Goal: Task Accomplishment & Management: Complete application form

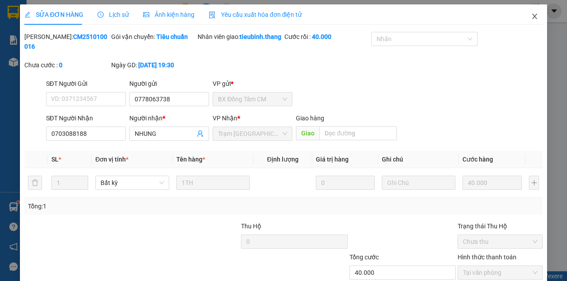
click at [531, 20] on icon "close" at bounding box center [534, 16] width 7 height 7
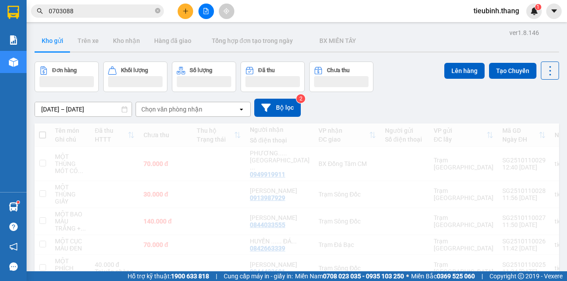
click at [184, 15] on button at bounding box center [186, 12] width 16 height 16
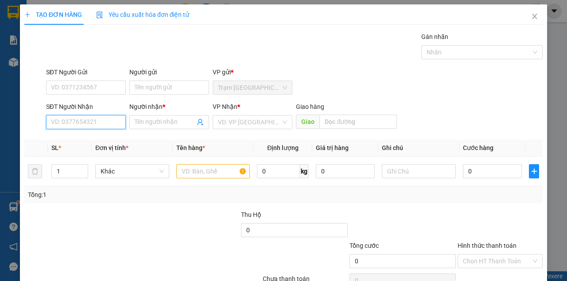
click at [91, 121] on input "SĐT Người Nhận" at bounding box center [86, 122] width 80 height 14
click at [94, 138] on div "0917372020 - A HÂN..[PERSON_NAME]" at bounding box center [105, 140] width 109 height 10
type input "0917372020"
type input "A HÂN..[PERSON_NAME]"
type input "[PERSON_NAME]"
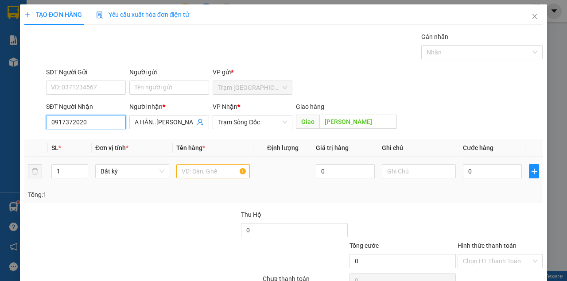
type input "0917372020"
click at [207, 175] on input "text" at bounding box center [213, 171] width 74 height 14
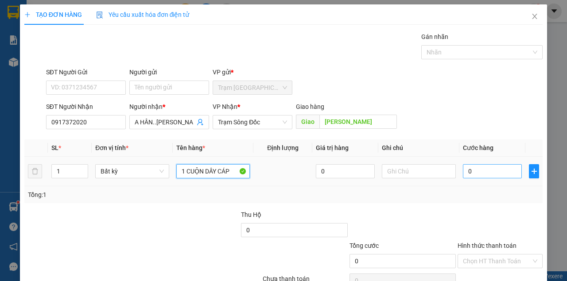
type input "1 CUỘN DÂY CÁP"
click at [500, 172] on input "0" at bounding box center [492, 171] width 59 height 14
type input "1"
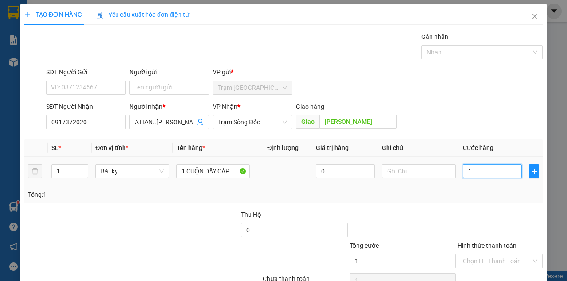
type input "15"
type input "150"
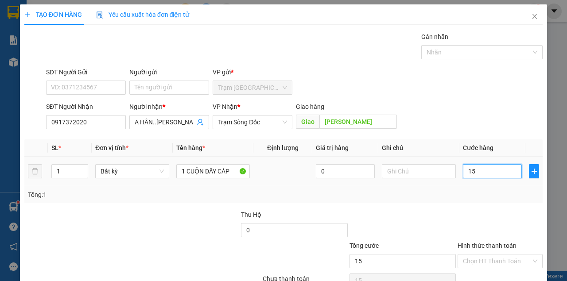
type input "150"
type input "150.000"
click at [500, 208] on div "Transit Pickup Surcharge Ids Transit Deliver Surcharge Ids Transit Deliver Surc…" at bounding box center [283, 171] width 519 height 279
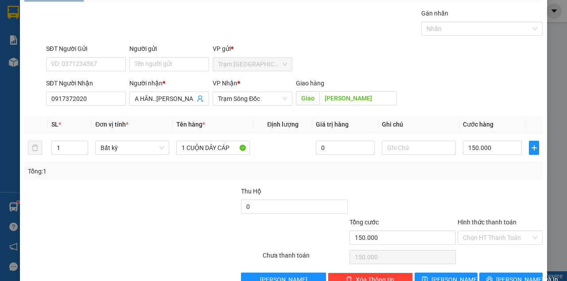
scroll to position [45, 0]
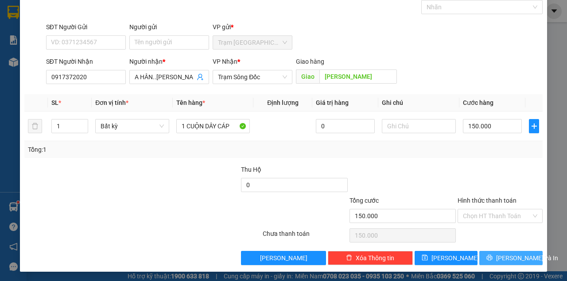
click at [511, 254] on span "[PERSON_NAME] và In" at bounding box center [527, 259] width 62 height 10
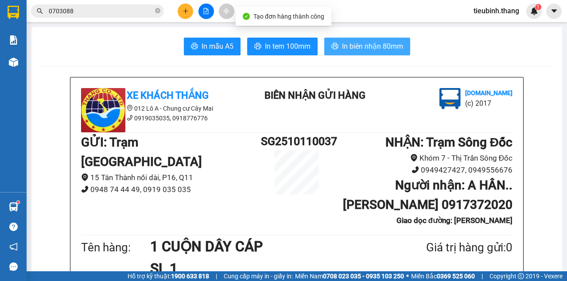
click at [376, 44] on span "In biên nhận 80mm" at bounding box center [372, 46] width 61 height 11
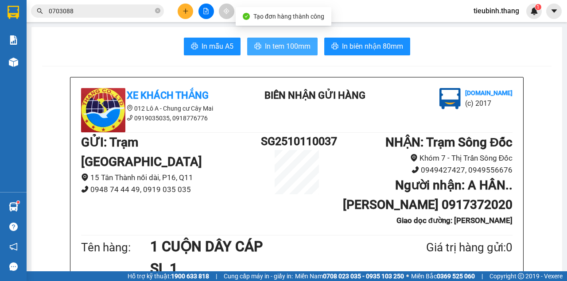
click at [299, 47] on span "In tem 100mm" at bounding box center [288, 46] width 46 height 11
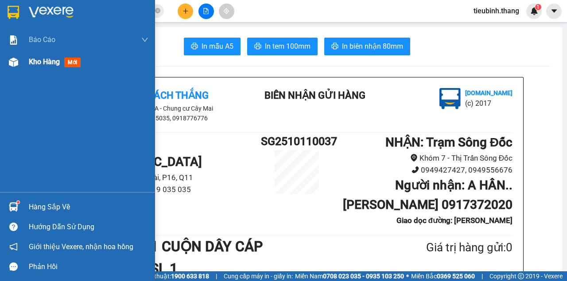
click at [20, 66] on div at bounding box center [14, 63] width 16 height 16
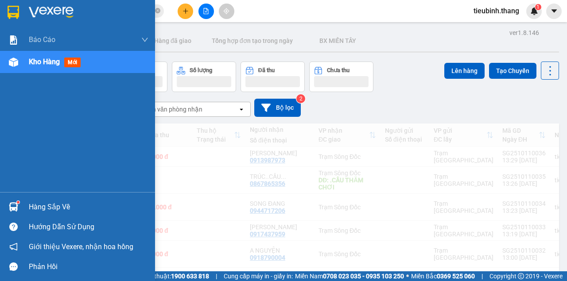
click at [33, 60] on span "Kho hàng" at bounding box center [44, 62] width 31 height 8
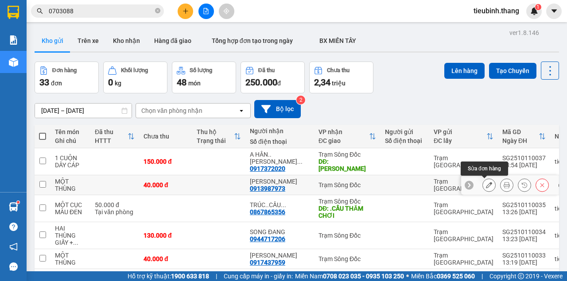
click at [488, 184] on button at bounding box center [489, 186] width 12 height 16
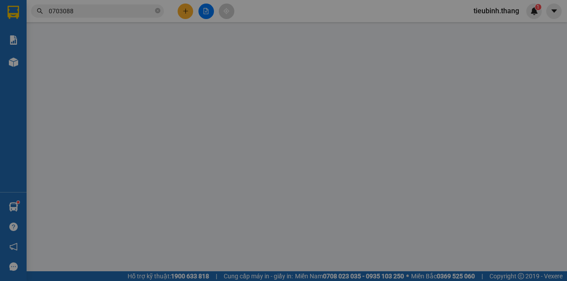
type input "0913987973"
type input "[PERSON_NAME]"
type input "40.000"
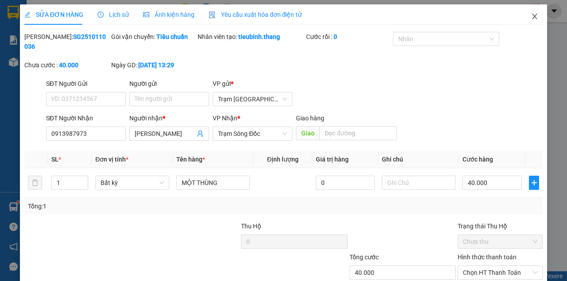
click at [531, 16] on icon "close" at bounding box center [534, 16] width 7 height 7
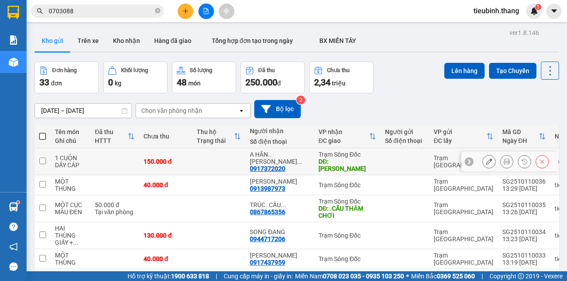
click at [487, 161] on icon at bounding box center [489, 162] width 6 height 6
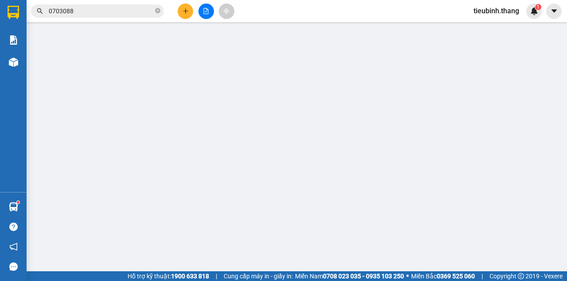
type input "0917372020"
type input "A HÂN..[PERSON_NAME]"
type input "[PERSON_NAME]"
type input "150.000"
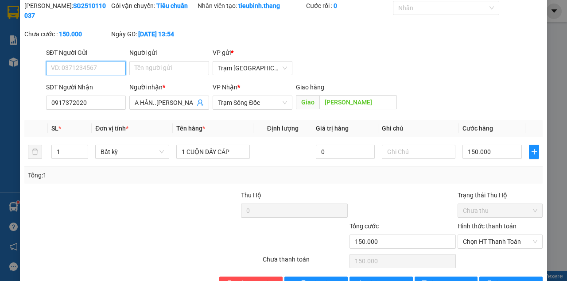
scroll to position [57, 0]
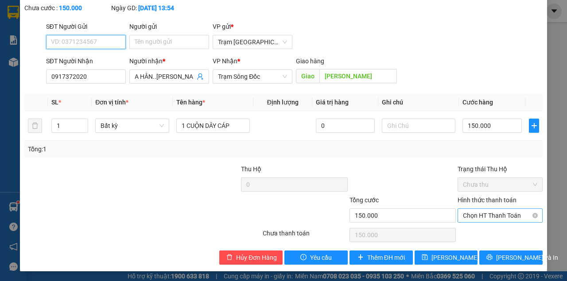
click at [489, 214] on span "Chọn HT Thanh Toán" at bounding box center [500, 215] width 74 height 13
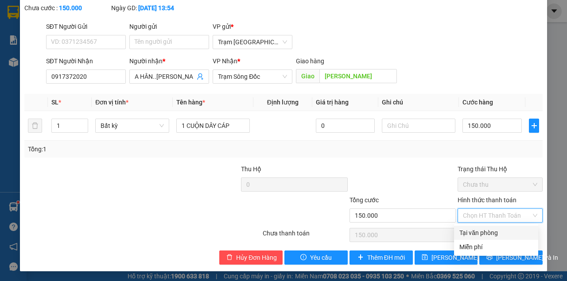
click at [486, 232] on div "Tại văn phòng" at bounding box center [497, 233] width 74 height 10
type input "0"
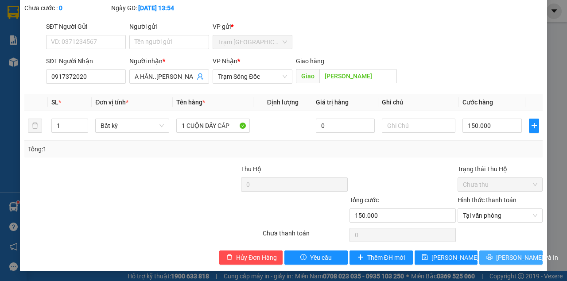
click at [493, 255] on icon "printer" at bounding box center [490, 258] width 6 height 6
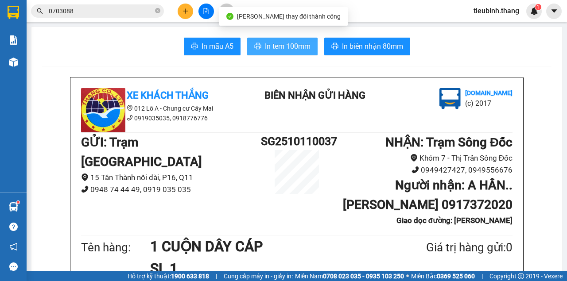
click at [298, 41] on span "In tem 100mm" at bounding box center [288, 46] width 46 height 11
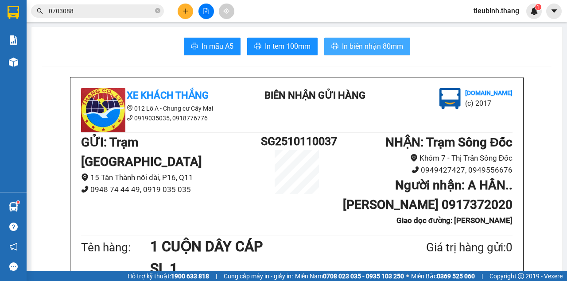
click at [342, 43] on span "In biên nhận 80mm" at bounding box center [372, 46] width 61 height 11
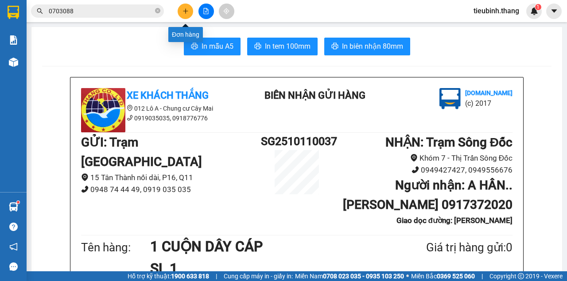
click at [187, 10] on icon "plus" at bounding box center [186, 11] width 6 height 6
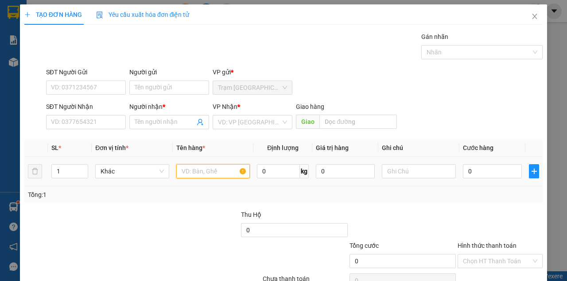
click at [193, 169] on input "text" at bounding box center [213, 171] width 74 height 14
type input "1 GIỎ TRẮNG"
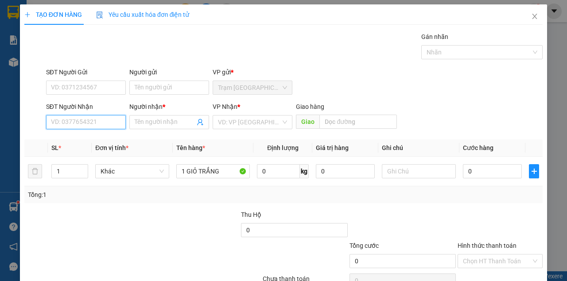
click at [103, 126] on input "SĐT Người Nhận" at bounding box center [86, 122] width 80 height 14
type input "0919302259"
click at [96, 138] on div "0919302259 - PHƯỢNG" at bounding box center [85, 140] width 69 height 10
type input "PHƯỢNG"
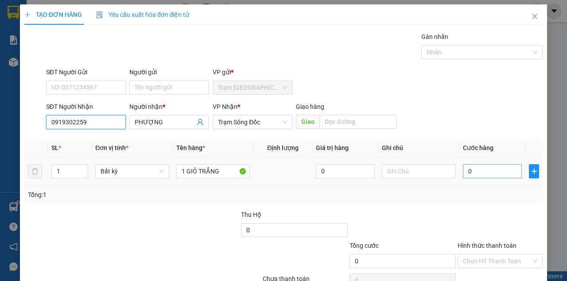
type input "0919302259"
click at [489, 174] on input "0" at bounding box center [492, 171] width 59 height 14
type input "5"
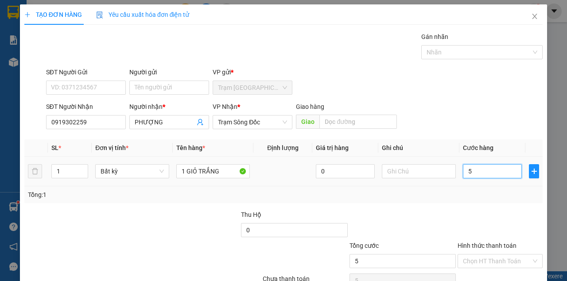
type input "50"
type input "50.000"
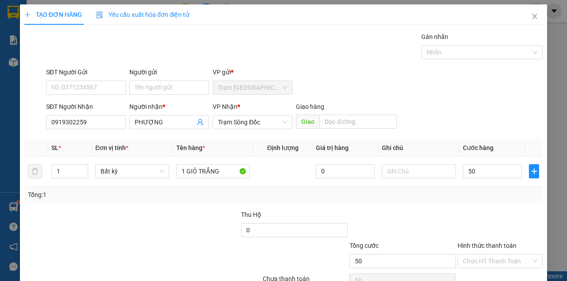
type input "50.000"
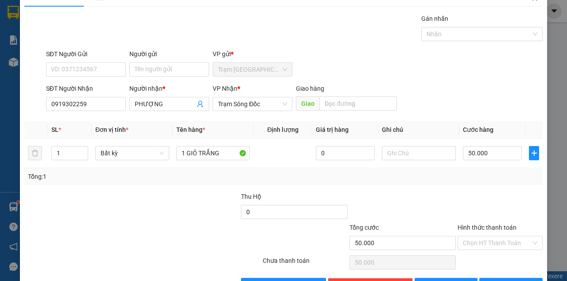
scroll to position [45, 0]
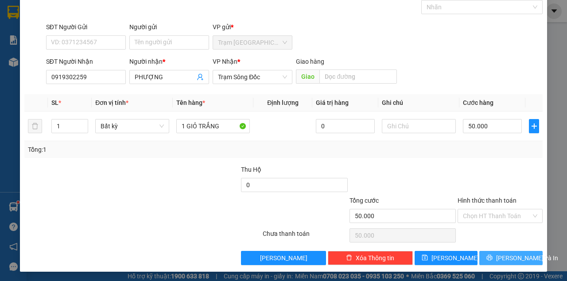
click at [514, 255] on span "[PERSON_NAME] và In" at bounding box center [527, 259] width 62 height 10
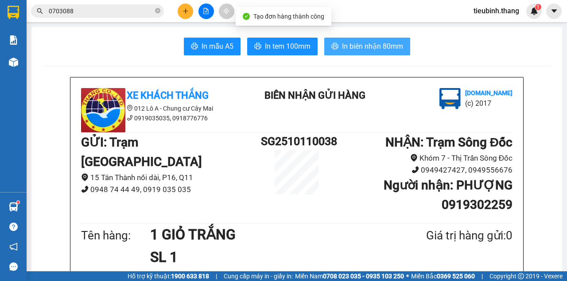
click at [365, 41] on span "In biên nhận 80mm" at bounding box center [372, 46] width 61 height 11
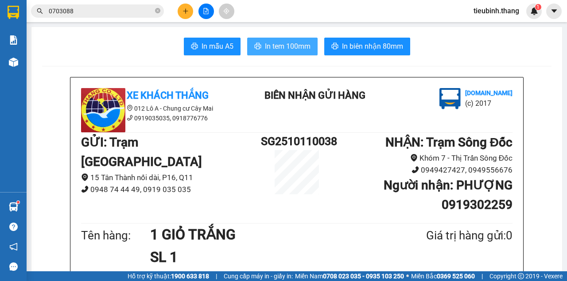
click at [303, 49] on span "In tem 100mm" at bounding box center [288, 46] width 46 height 11
click at [185, 16] on button at bounding box center [186, 12] width 16 height 16
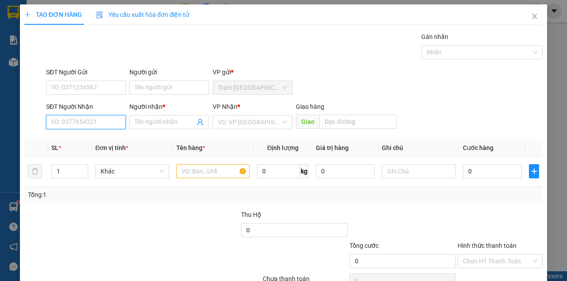
drag, startPoint x: 98, startPoint y: 125, endPoint x: 97, endPoint y: 118, distance: 7.2
click at [98, 121] on input "SĐT Người Nhận" at bounding box center [86, 122] width 80 height 14
type input "0855697710"
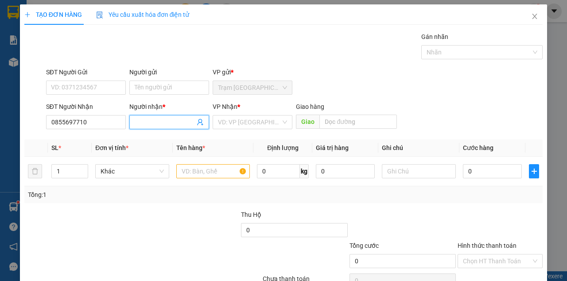
click at [154, 118] on input "Người nhận *" at bounding box center [165, 122] width 60 height 10
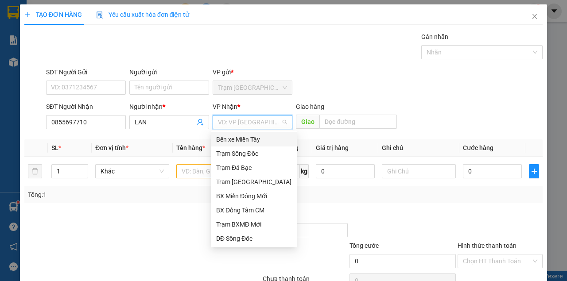
click at [233, 121] on input "search" at bounding box center [249, 122] width 63 height 13
click at [153, 121] on input "LAN" at bounding box center [165, 122] width 60 height 10
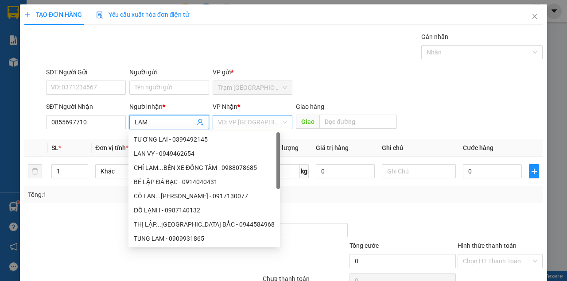
click at [227, 123] on input "search" at bounding box center [249, 122] width 63 height 13
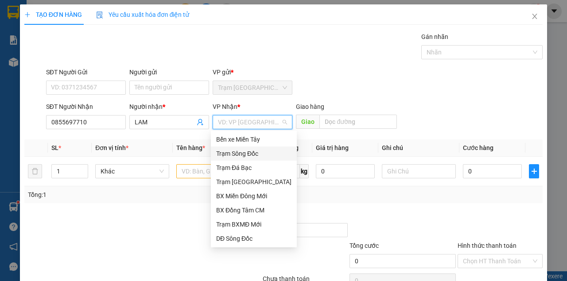
click at [236, 156] on div "Trạm Sông Đốc" at bounding box center [253, 154] width 75 height 10
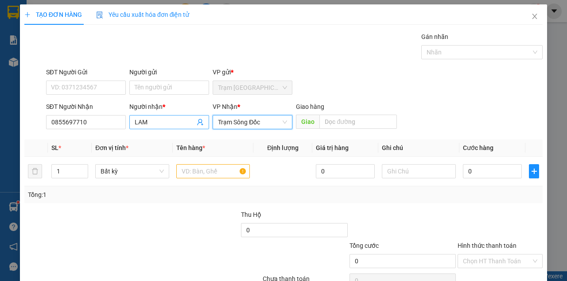
click at [176, 122] on input "LAM" at bounding box center [165, 122] width 60 height 10
type input "LAM.... CẦU TRẢNG CÒ"
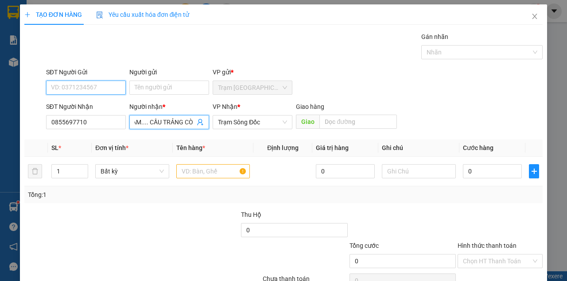
click at [70, 82] on input "SĐT Người Gửi" at bounding box center [86, 88] width 80 height 14
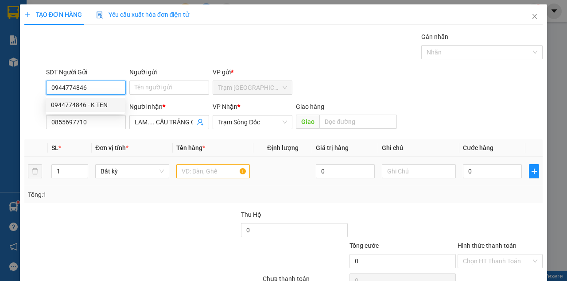
type input "0944774846"
click at [200, 176] on input "text" at bounding box center [213, 171] width 74 height 14
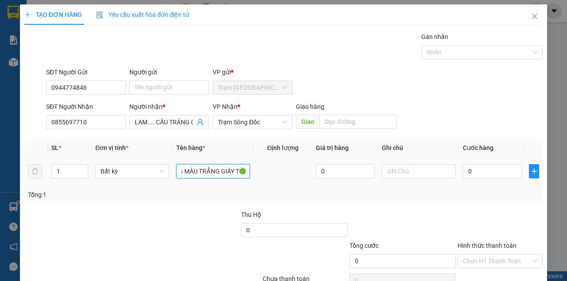
scroll to position [0, 23]
type input "1 MIẾNG MÀU TRẮNG GIẤY TỜ"
click at [461, 169] on td "0" at bounding box center [493, 172] width 66 height 30
click at [463, 169] on input "0" at bounding box center [492, 171] width 59 height 14
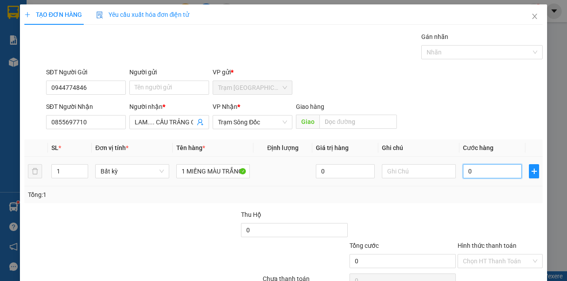
type input "3"
type input "30"
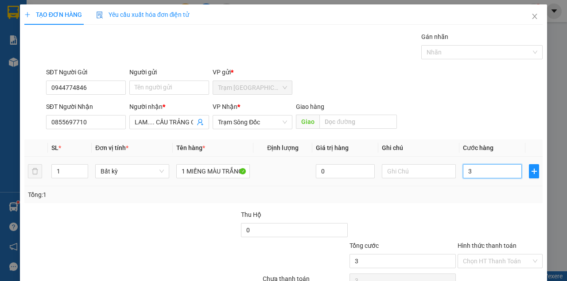
type input "30"
type input "30.000"
click at [459, 198] on div "Transit Pickup Surcharge Ids Transit Deliver Surcharge Ids Transit Deliver Surc…" at bounding box center [283, 171] width 519 height 279
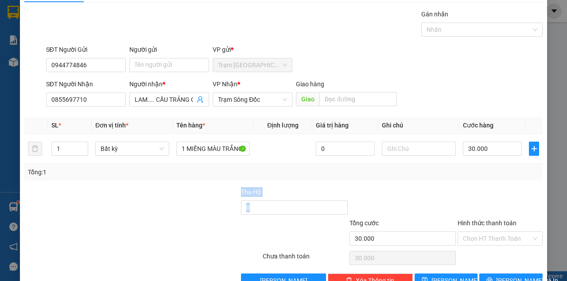
scroll to position [45, 0]
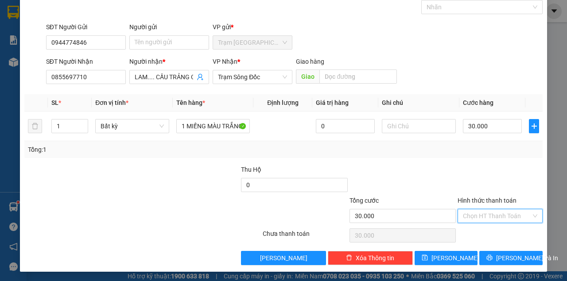
click at [490, 215] on input "Hình thức thanh toán" at bounding box center [497, 216] width 68 height 13
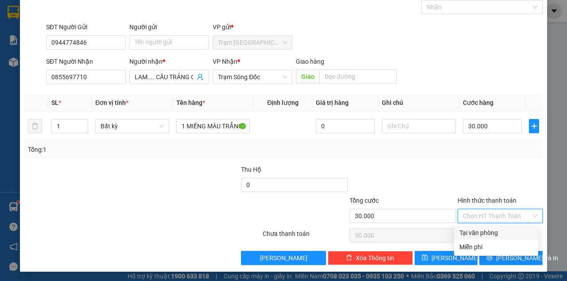
click at [490, 230] on div "Tại văn phòng" at bounding box center [497, 233] width 74 height 10
type input "0"
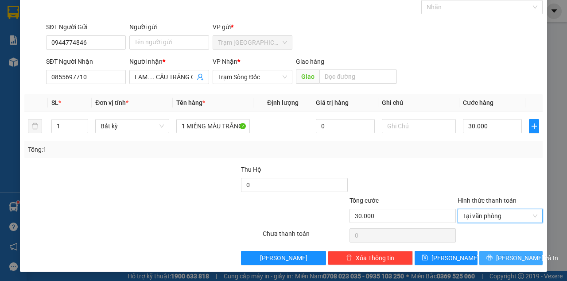
click at [511, 257] on span "[PERSON_NAME] và In" at bounding box center [527, 259] width 62 height 10
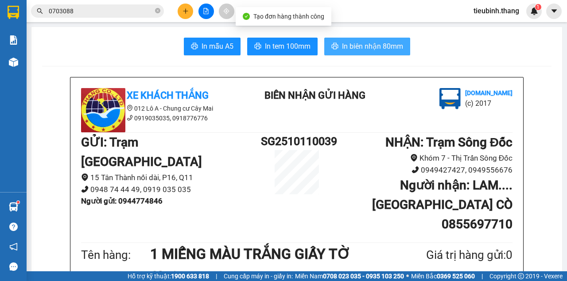
click at [396, 45] on span "In biên nhận 80mm" at bounding box center [372, 46] width 61 height 11
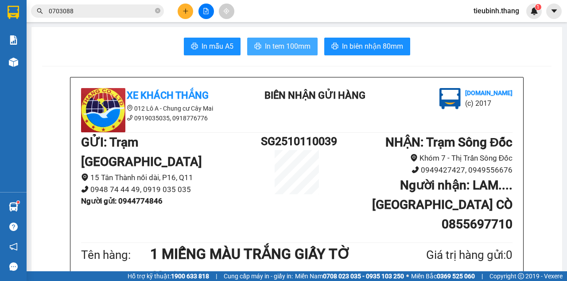
click at [296, 49] on span "In tem 100mm" at bounding box center [288, 46] width 46 height 11
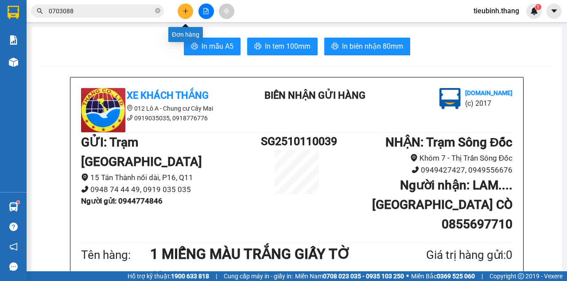
click at [186, 14] on button at bounding box center [186, 12] width 16 height 16
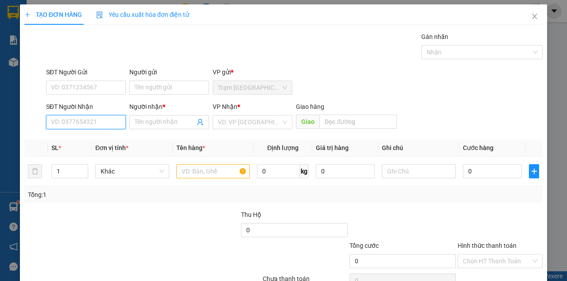
click at [92, 118] on input "SĐT Người Nhận" at bounding box center [86, 122] width 80 height 14
type input "0949843984"
click at [90, 137] on div "0949843984 - TIÊN" at bounding box center [85, 140] width 69 height 10
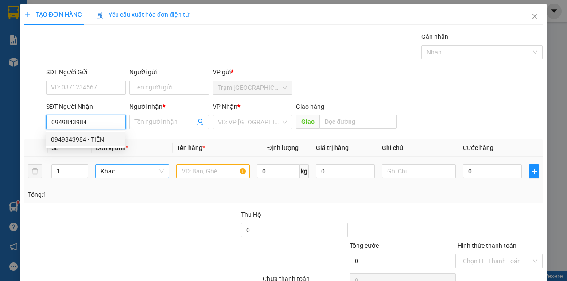
type input "TIÊN"
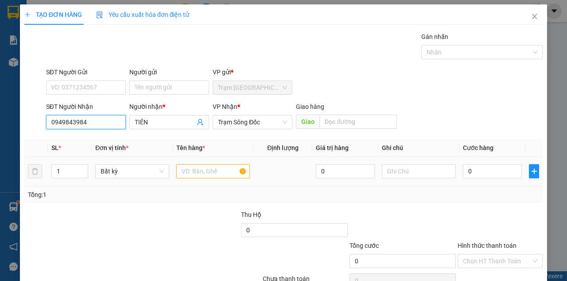
type input "0949843984"
drag, startPoint x: 192, startPoint y: 172, endPoint x: 184, endPoint y: 173, distance: 8.0
click at [191, 172] on input "text" at bounding box center [213, 171] width 74 height 14
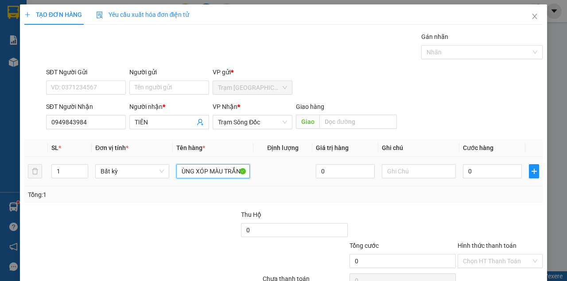
scroll to position [0, 15]
type input "1 THÙNG XÓP MÀU TRẮNG"
click at [499, 174] on input "0" at bounding box center [492, 171] width 59 height 14
type input "5"
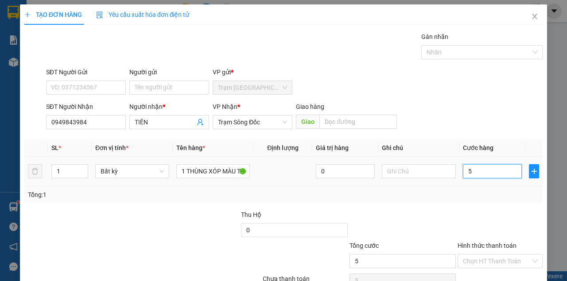
type input "5"
type input "50"
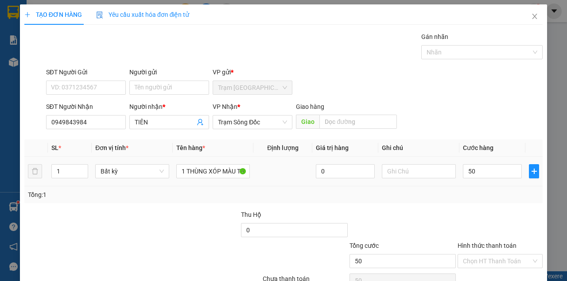
type input "50.000"
drag, startPoint x: 506, startPoint y: 185, endPoint x: 504, endPoint y: 190, distance: 5.2
click at [506, 185] on td "50.000" at bounding box center [493, 172] width 66 height 30
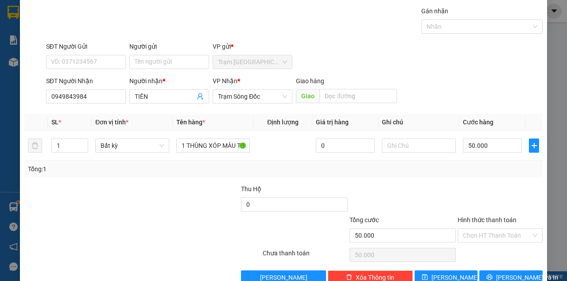
scroll to position [45, 0]
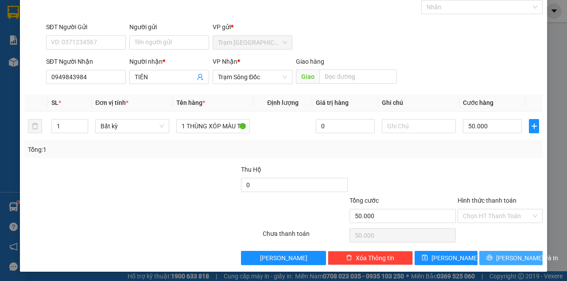
click at [507, 255] on span "[PERSON_NAME] và In" at bounding box center [527, 259] width 62 height 10
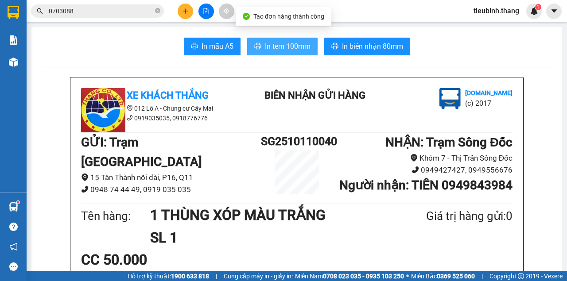
click at [298, 40] on button "In tem 100mm" at bounding box center [282, 47] width 70 height 18
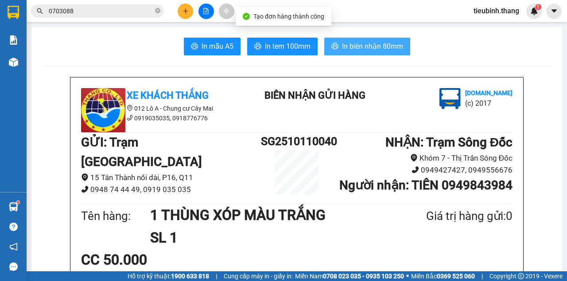
click at [356, 40] on button "In biên nhận 80mm" at bounding box center [367, 47] width 86 height 18
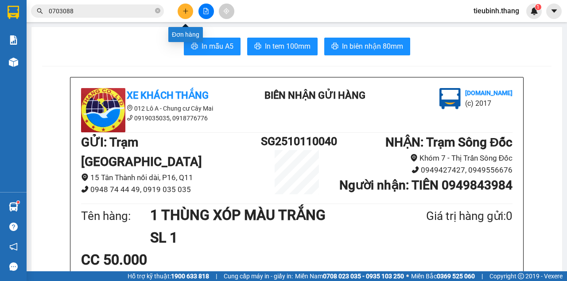
click at [186, 15] on button at bounding box center [186, 12] width 16 height 16
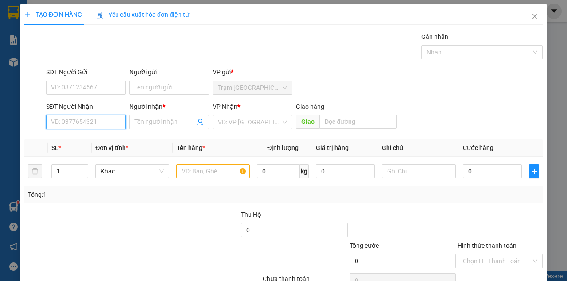
click at [113, 118] on input "SĐT Người Nhận" at bounding box center [86, 122] width 80 height 14
type input "0964341354"
drag, startPoint x: 107, startPoint y: 142, endPoint x: 113, endPoint y: 141, distance: 6.7
click at [107, 141] on div "0964341354 - [PERSON_NAME]" at bounding box center [94, 140] width 87 height 10
type input "[PERSON_NAME]"
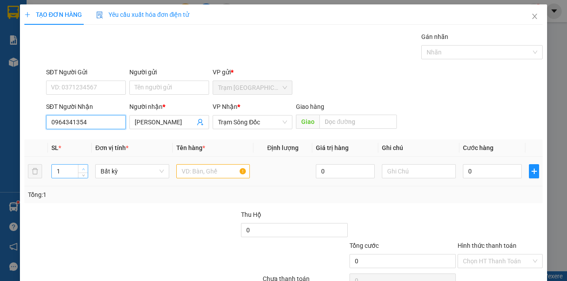
type input "0964341354"
type input "2"
click at [84, 167] on span "up" at bounding box center [83, 169] width 5 height 5
click at [214, 174] on input "text" at bounding box center [213, 171] width 74 height 14
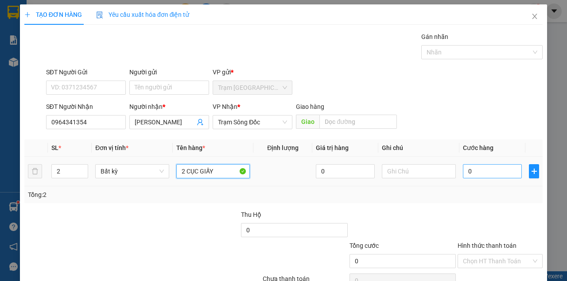
type input "2 CỤC GIẤY"
click at [509, 177] on input "0" at bounding box center [492, 171] width 59 height 14
type input "1"
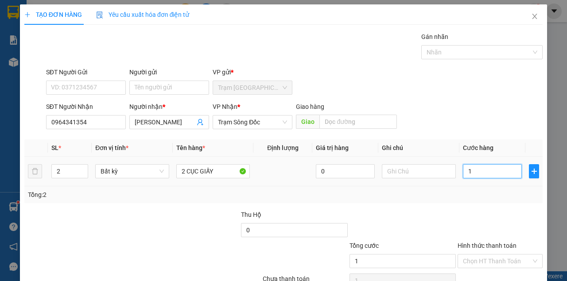
type input "10"
type input "100"
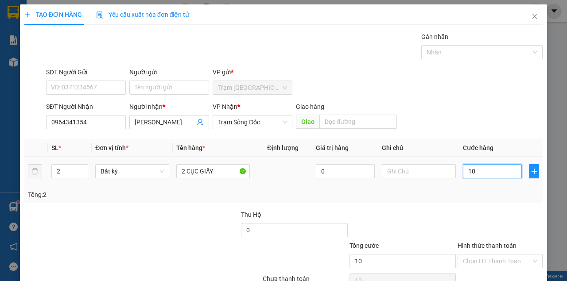
type input "100"
type input "100.000"
click at [489, 196] on div "Tổng: 2" at bounding box center [283, 195] width 511 height 10
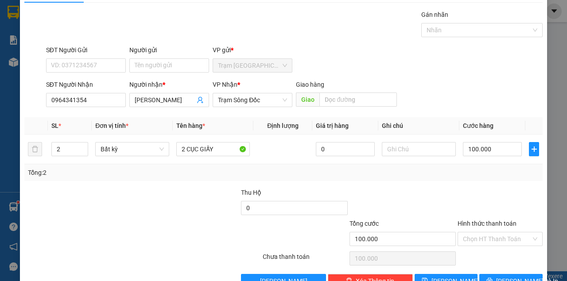
scroll to position [45, 0]
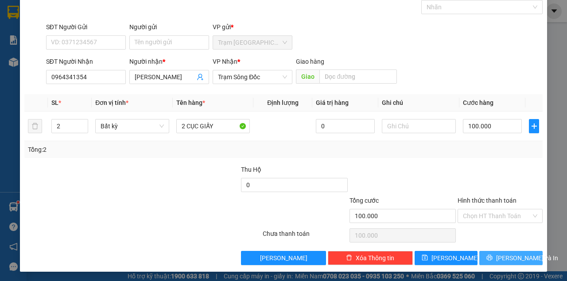
click at [499, 258] on button "[PERSON_NAME] và In" at bounding box center [511, 258] width 63 height 14
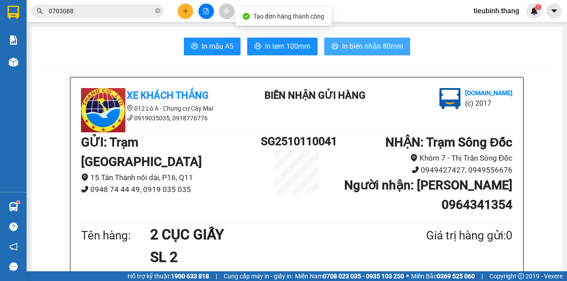
click at [346, 49] on span "In biên nhận 80mm" at bounding box center [372, 46] width 61 height 11
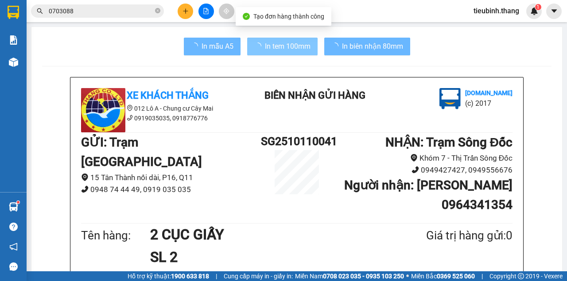
drag, startPoint x: 346, startPoint y: 49, endPoint x: 260, endPoint y: 42, distance: 86.3
click at [260, 42] on button "In tem 100mm" at bounding box center [282, 47] width 70 height 18
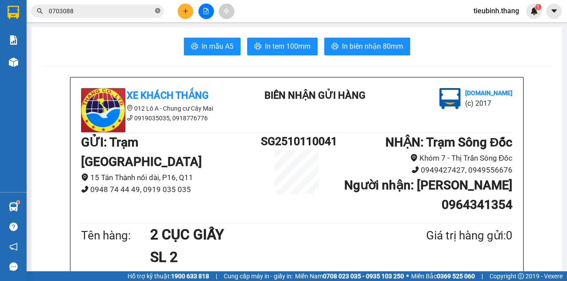
click at [159, 11] on icon "close-circle" at bounding box center [157, 10] width 5 height 5
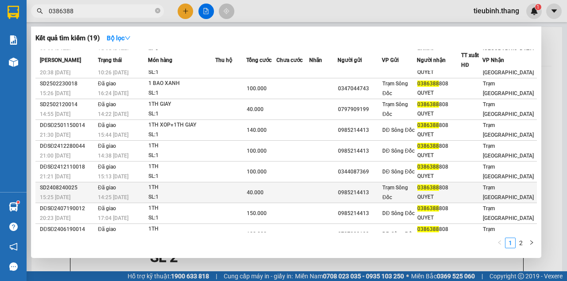
scroll to position [48, 0]
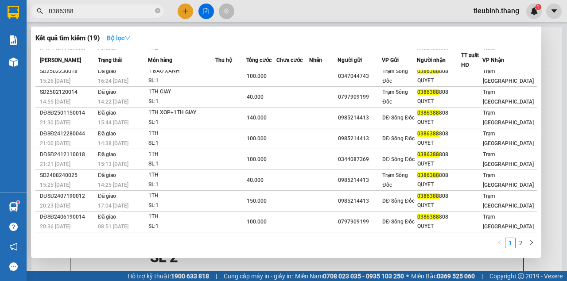
type input "0386388"
click at [118, 35] on strong "Bộ lọc" at bounding box center [119, 38] width 24 height 7
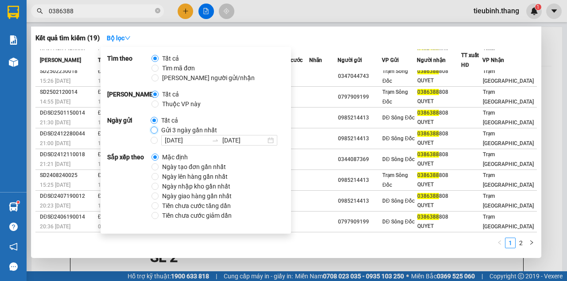
click at [155, 128] on input "Gửi 3 ngày gần nhất" at bounding box center [154, 130] width 7 height 7
radio input "true"
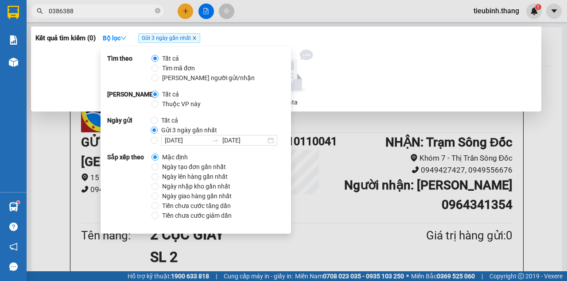
click at [196, 37] on icon "close" at bounding box center [194, 38] width 4 height 4
radio input "true"
radio input "false"
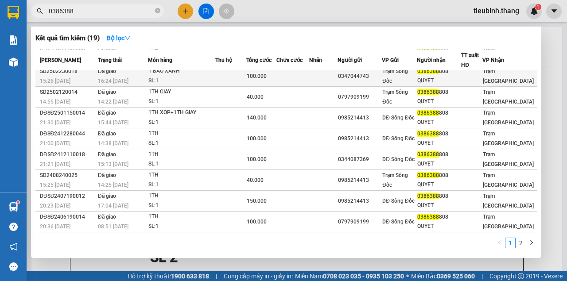
scroll to position [0, 0]
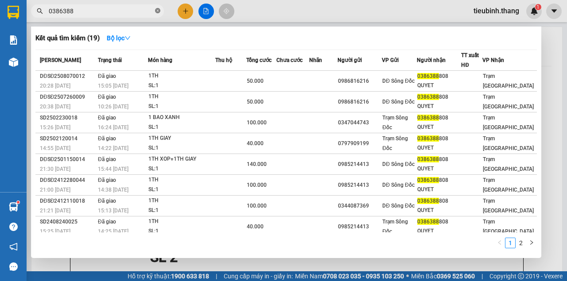
click at [156, 12] on icon "close-circle" at bounding box center [157, 10] width 5 height 5
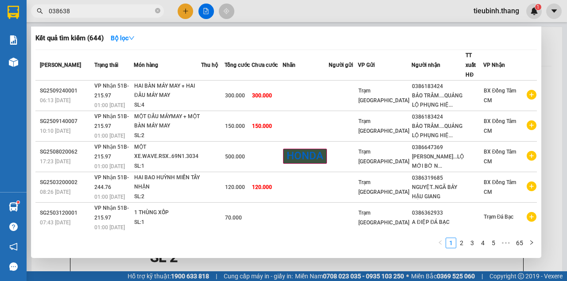
type input "0386388"
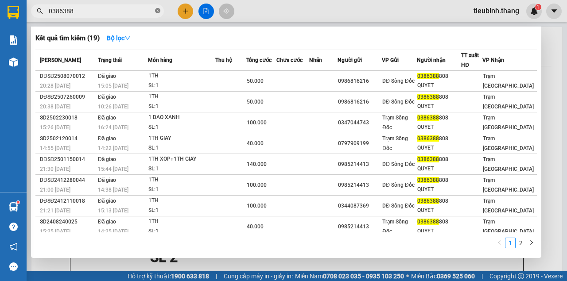
click at [158, 11] on icon "close-circle" at bounding box center [157, 10] width 5 height 5
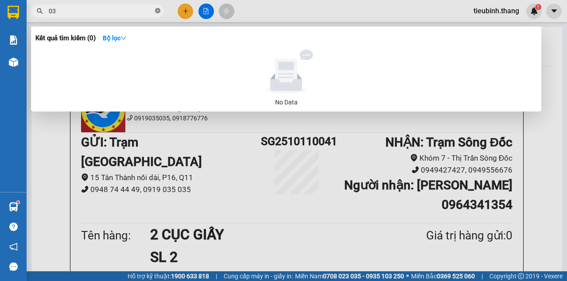
type input "0"
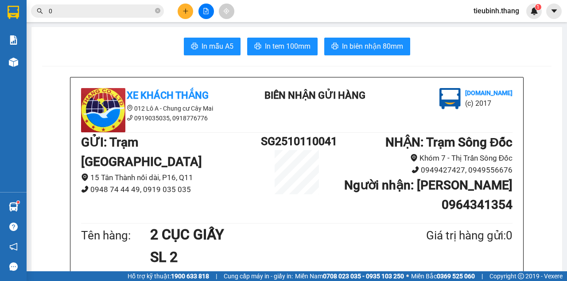
type input "0"
click at [160, 11] on span "0" at bounding box center [97, 10] width 133 height 13
click at [158, 11] on icon "close-circle" at bounding box center [157, 10] width 5 height 5
click at [203, 12] on button at bounding box center [207, 12] width 16 height 16
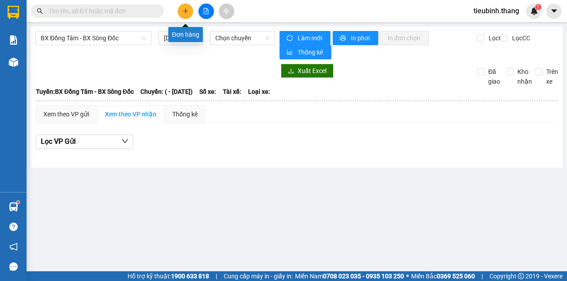
click at [187, 16] on button at bounding box center [186, 12] width 16 height 16
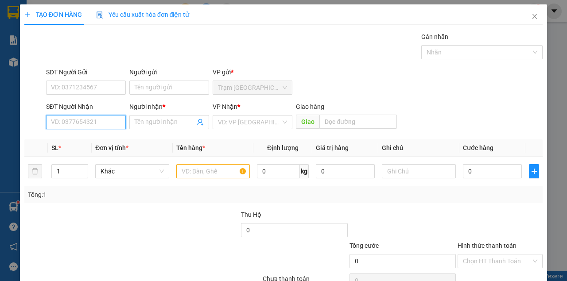
click at [108, 123] on input "SĐT Người Nhận" at bounding box center [86, 122] width 80 height 14
drag, startPoint x: 94, startPoint y: 137, endPoint x: 208, endPoint y: 179, distance: 122.1
click at [94, 138] on div "0971111819 - NGUYÊN" at bounding box center [85, 140] width 69 height 10
type input "0971111819"
type input "NGUYÊN"
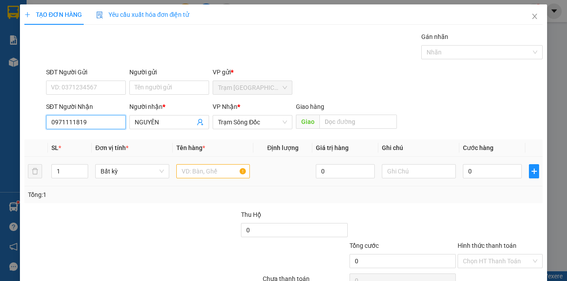
type input "0971111819"
click at [218, 176] on input "text" at bounding box center [213, 171] width 74 height 14
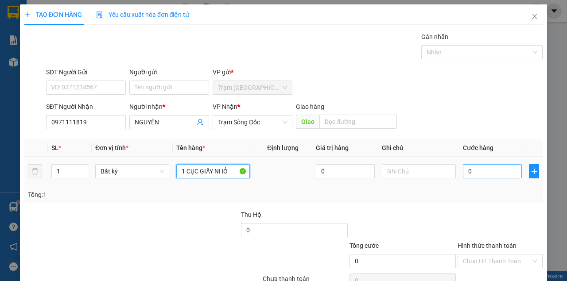
type input "1 CỤC GIẤY NHỎ"
click at [476, 171] on input "0" at bounding box center [492, 171] width 59 height 14
type input "3"
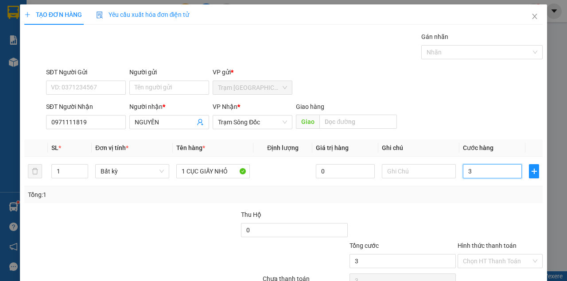
type input "30"
type input "30.000"
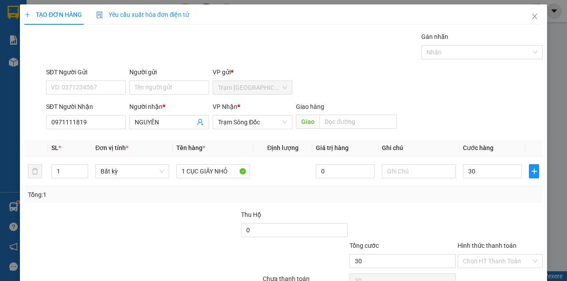
type input "30.000"
click at [473, 196] on div "Tổng: 1" at bounding box center [283, 195] width 511 height 10
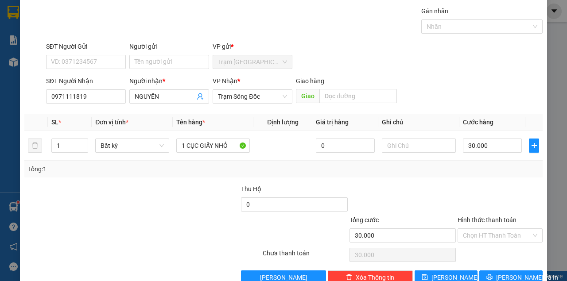
scroll to position [45, 0]
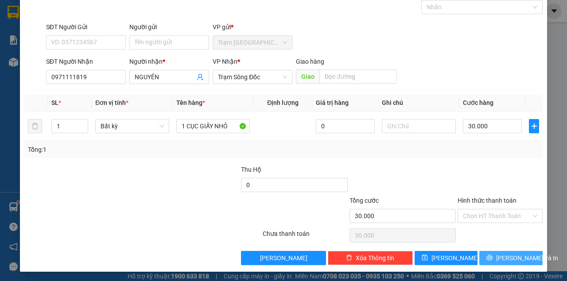
click at [501, 254] on span "[PERSON_NAME] và In" at bounding box center [527, 259] width 62 height 10
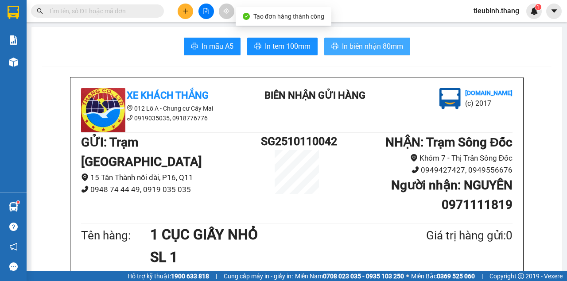
click at [366, 51] on span "In biên nhận 80mm" at bounding box center [372, 46] width 61 height 11
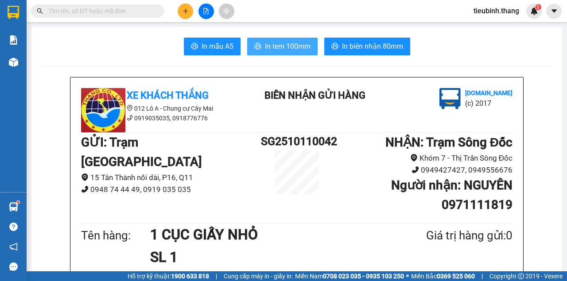
click at [296, 48] on span "In tem 100mm" at bounding box center [288, 46] width 46 height 11
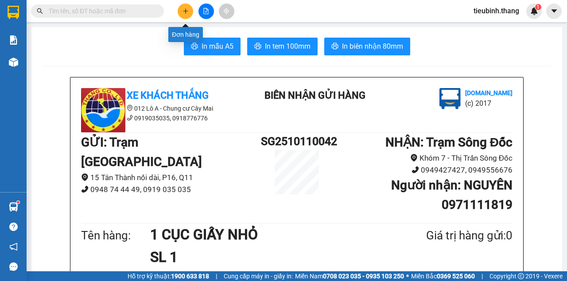
click at [184, 12] on icon "plus" at bounding box center [186, 11] width 6 height 6
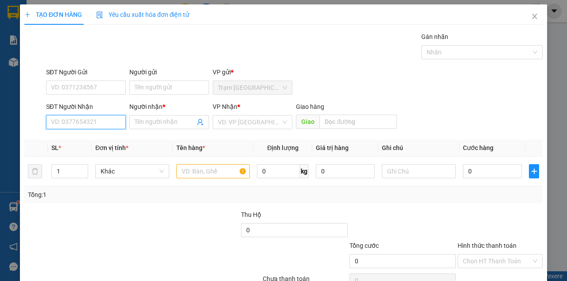
click at [99, 118] on input "SĐT Người Nhận" at bounding box center [86, 122] width 80 height 14
type input "0368169542"
drag, startPoint x: 95, startPoint y: 142, endPoint x: 175, endPoint y: 149, distance: 79.6
click at [95, 142] on div "0368169542 - NGỌC..ĐÁ BẠC" at bounding box center [92, 140] width 82 height 10
type input "NGỌC..ĐÁ BẠC"
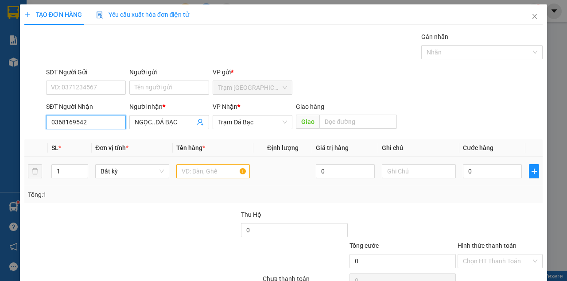
type input "0368169542"
click at [217, 167] on input "text" at bounding box center [213, 171] width 74 height 14
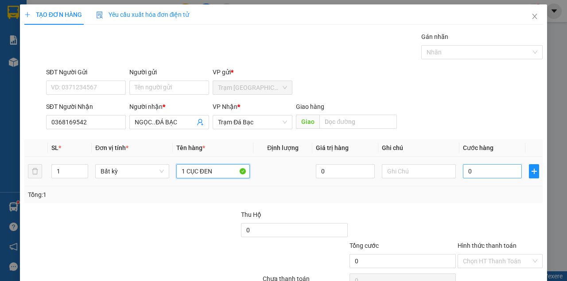
type input "1 CỤC ĐEN"
click at [480, 174] on input "0" at bounding box center [492, 171] width 59 height 14
type input "4"
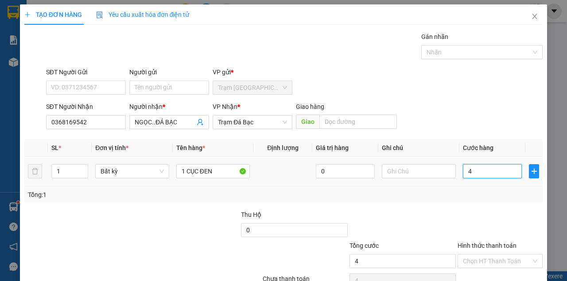
type input "40"
type input "40.000"
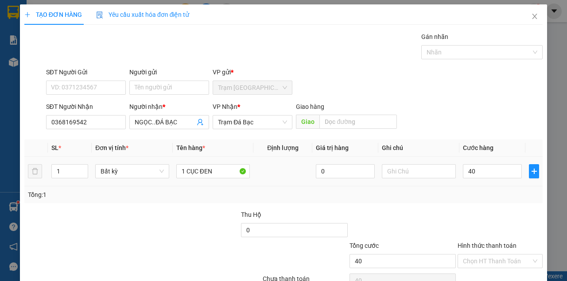
type input "40.000"
click at [479, 184] on td "40.000" at bounding box center [493, 172] width 66 height 30
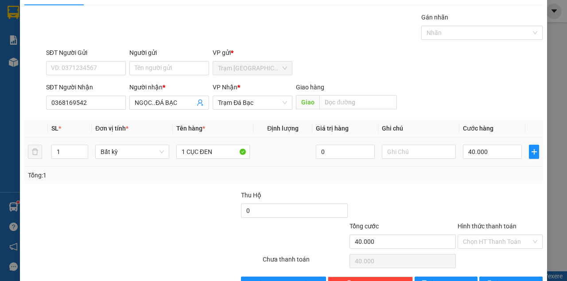
scroll to position [45, 0]
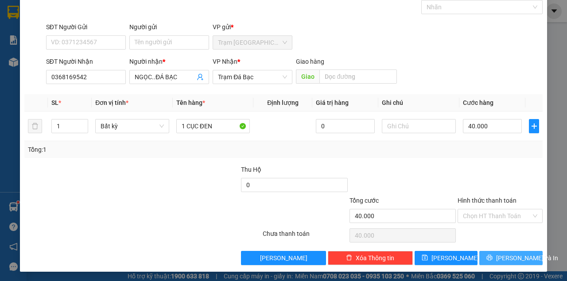
click at [482, 250] on div "Transit Pickup Surcharge Ids Transit Deliver Surcharge Ids Transit Deliver Surc…" at bounding box center [283, 126] width 519 height 279
click at [512, 256] on span "[PERSON_NAME] và In" at bounding box center [527, 259] width 62 height 10
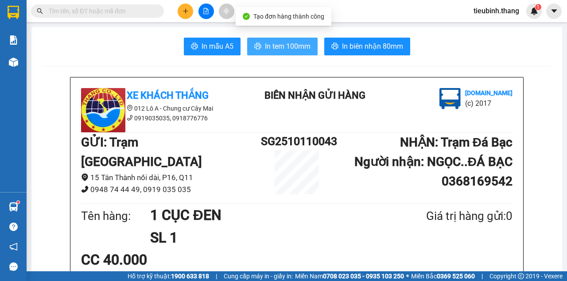
click at [293, 46] on span "In tem 100mm" at bounding box center [288, 46] width 46 height 11
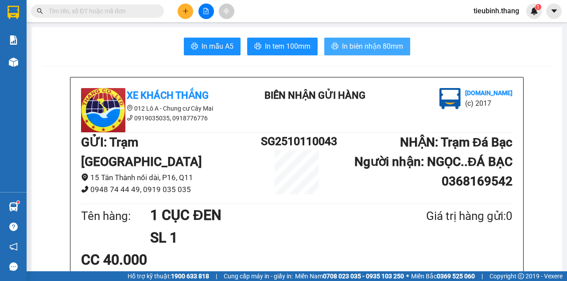
click at [391, 39] on button "In biên nhận 80mm" at bounding box center [367, 47] width 86 height 18
click at [151, 12] on input "text" at bounding box center [101, 11] width 105 height 10
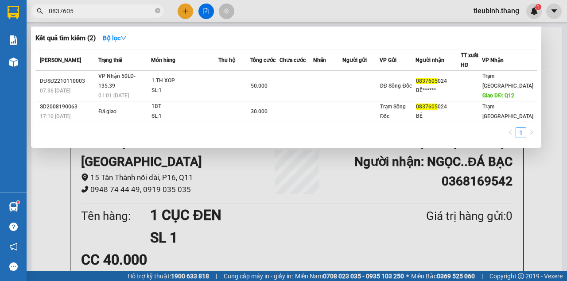
type input "0837605"
click at [161, 12] on span "0837605" at bounding box center [97, 10] width 133 height 13
click at [160, 12] on icon "close-circle" at bounding box center [157, 10] width 5 height 5
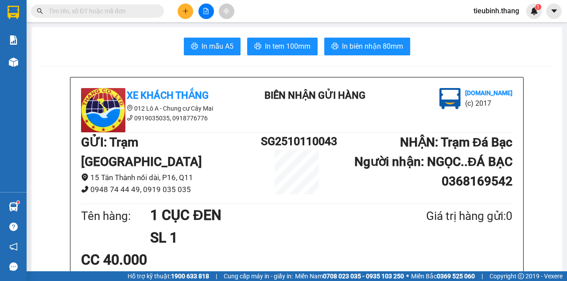
click at [149, 12] on input "text" at bounding box center [101, 11] width 105 height 10
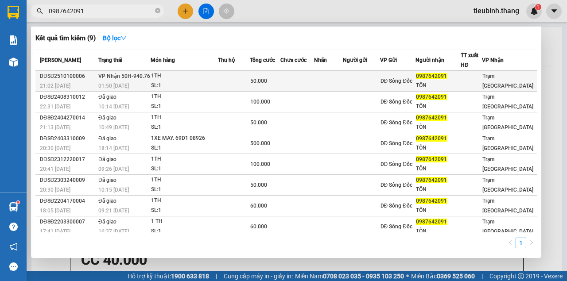
type input "0987642091"
drag, startPoint x: 229, startPoint y: 85, endPoint x: 240, endPoint y: 81, distance: 11.9
click at [240, 81] on td at bounding box center [234, 81] width 32 height 21
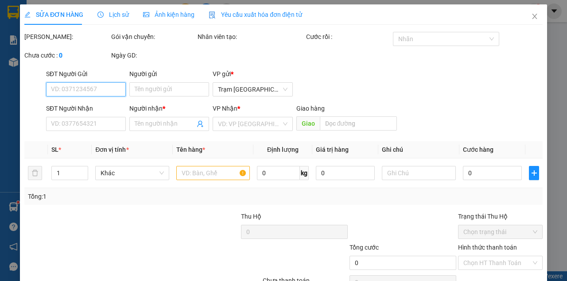
type input "0987642091"
type input "TỒN"
type input "50.000"
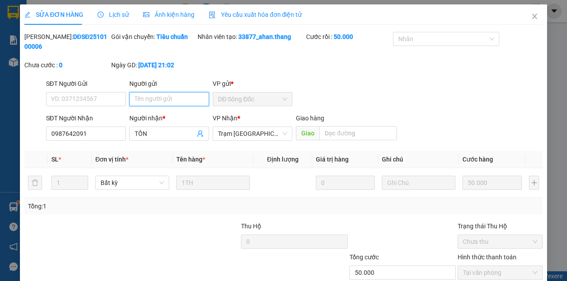
click at [169, 98] on input "Người gửi" at bounding box center [169, 99] width 80 height 14
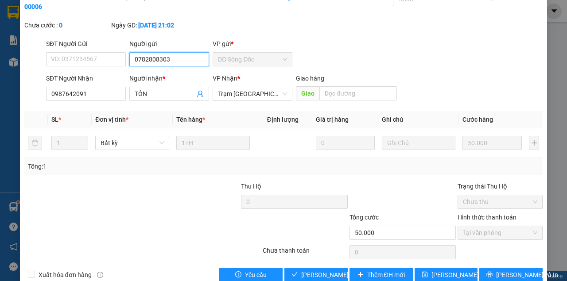
scroll to position [57, 0]
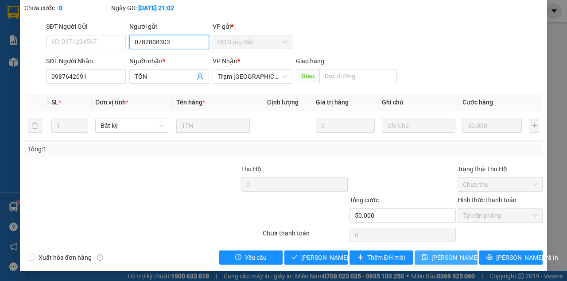
type input "0782808303"
click at [439, 261] on span "[PERSON_NAME] thay đổi" at bounding box center [467, 258] width 71 height 10
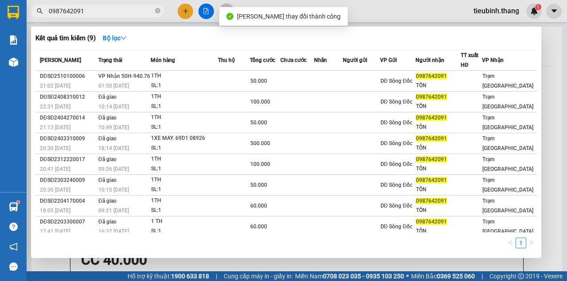
drag, startPoint x: 119, startPoint y: 10, endPoint x: 138, endPoint y: 31, distance: 28.2
click at [119, 13] on input "0987642091" at bounding box center [101, 11] width 105 height 10
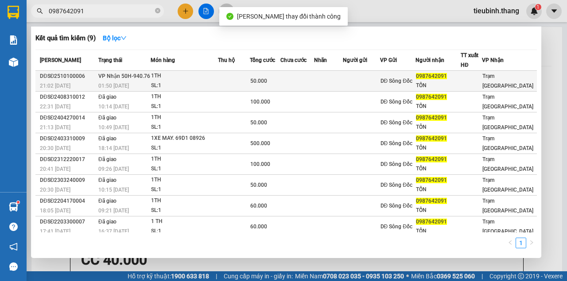
click at [194, 78] on div "1TH" at bounding box center [184, 76] width 66 height 10
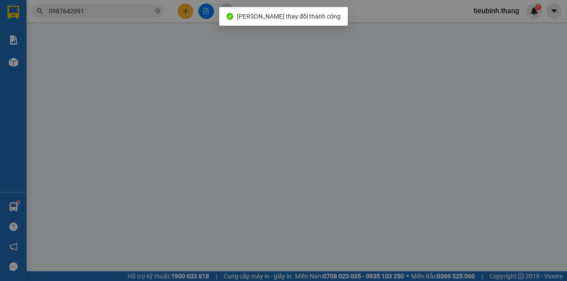
type input "0782808303"
type input "0987642091"
type input "TỒN"
type input "50.000"
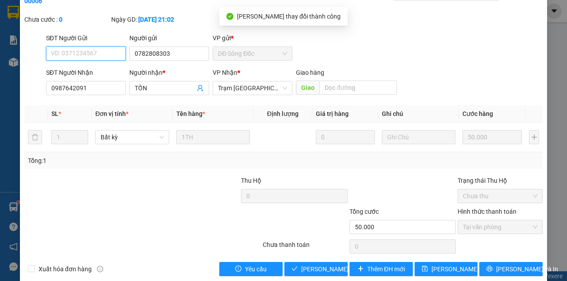
scroll to position [57, 0]
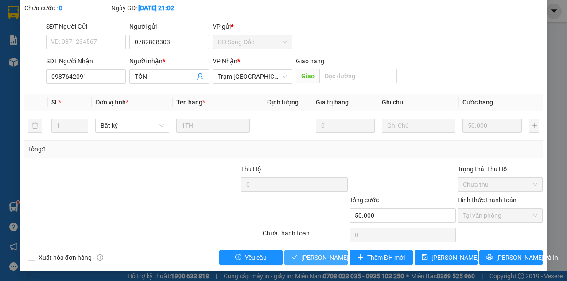
click at [323, 257] on span "[PERSON_NAME] và Giao hàng" at bounding box center [343, 258] width 85 height 10
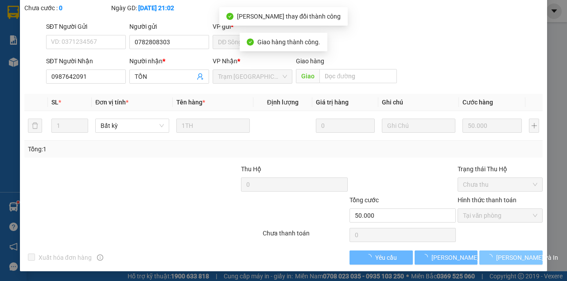
scroll to position [67, 0]
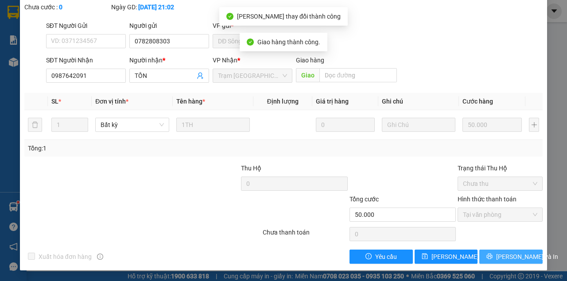
click at [504, 257] on span "[PERSON_NAME] và In" at bounding box center [527, 257] width 62 height 10
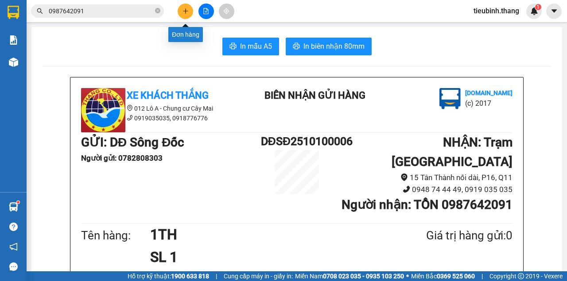
click at [187, 10] on icon "plus" at bounding box center [186, 11] width 6 height 6
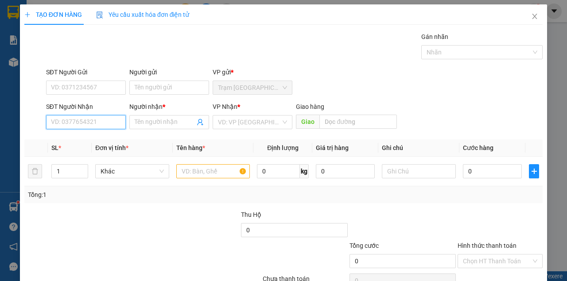
click at [121, 121] on input "SĐT Người Nhận" at bounding box center [86, 122] width 80 height 14
click at [103, 140] on div "0855285848 - [PERSON_NAME]" at bounding box center [94, 140] width 87 height 10
type input "0855285848"
type input "[PERSON_NAME]"
type input "0855285848"
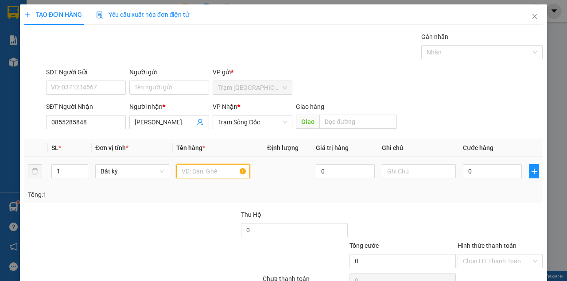
click at [188, 170] on input "text" at bounding box center [213, 171] width 74 height 14
type input "1 CỤC ĐEN ĐỒ LẠNH"
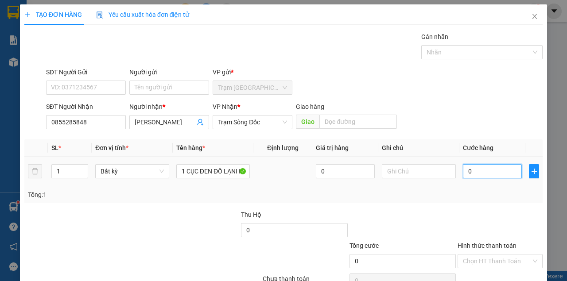
click at [494, 176] on input "0" at bounding box center [492, 171] width 59 height 14
type input "5"
type input "50"
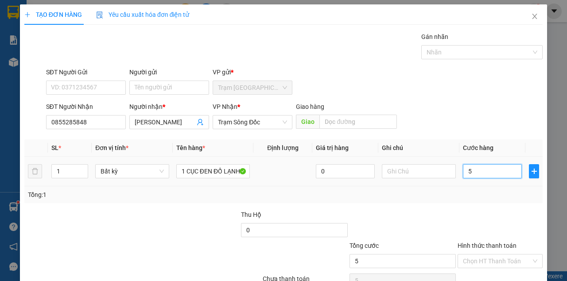
type input "50"
drag, startPoint x: 495, startPoint y: 177, endPoint x: 498, endPoint y: 192, distance: 15.5
click at [498, 192] on div "SL * Đơn vị tính * Tên hàng * Định lượng Giá trị hàng Ghi chú Cước hàng 1 Bất k…" at bounding box center [283, 172] width 519 height 64
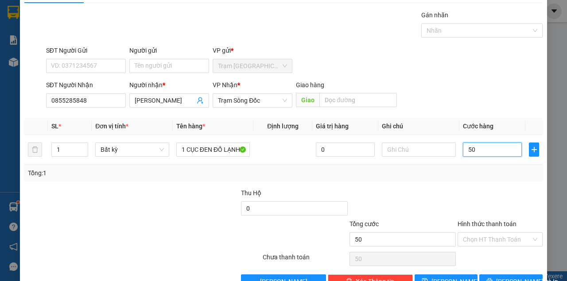
scroll to position [45, 0]
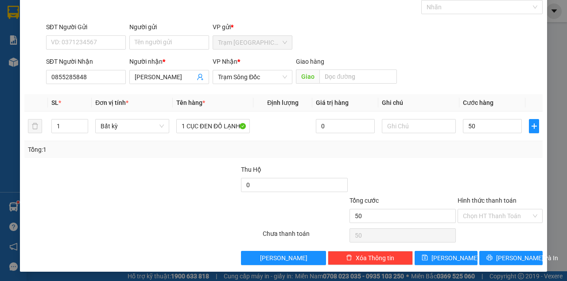
type input "50.000"
click at [498, 194] on div at bounding box center [500, 180] width 87 height 31
click at [500, 261] on span "[PERSON_NAME] và In" at bounding box center [527, 259] width 62 height 10
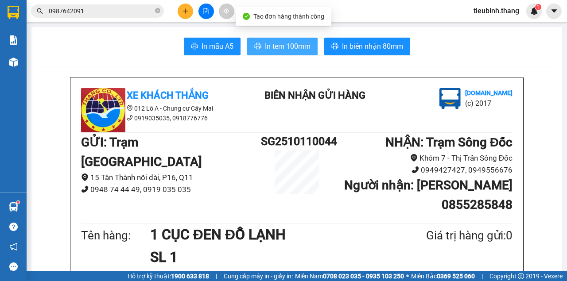
click at [313, 49] on button "In tem 100mm" at bounding box center [282, 47] width 70 height 18
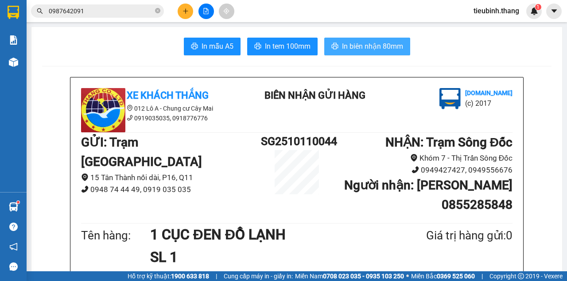
click at [329, 40] on button "In biên nhận 80mm" at bounding box center [367, 47] width 86 height 18
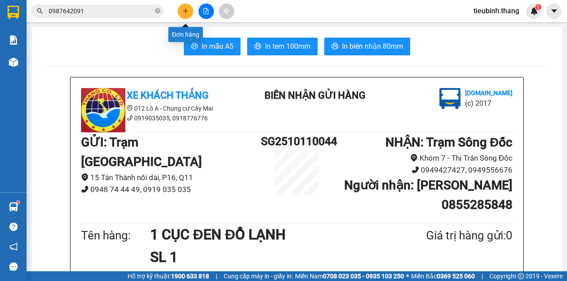
click at [186, 9] on icon "plus" at bounding box center [186, 11] width 6 height 6
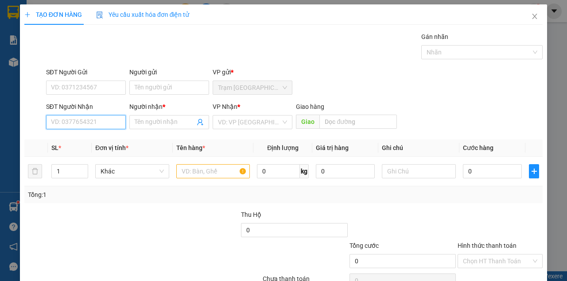
click at [104, 122] on input "SĐT Người Nhận" at bounding box center [86, 122] width 80 height 14
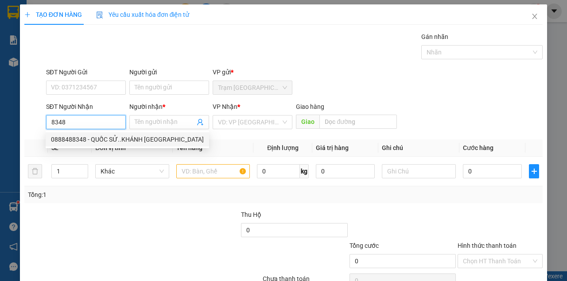
click at [94, 140] on div "0888488348 - QUỐC SỬ..KHÁNH [GEOGRAPHIC_DATA]" at bounding box center [127, 140] width 153 height 10
type input "0888488348"
type input "QUỐC SỬ..KHÁNH [GEOGRAPHIC_DATA]"
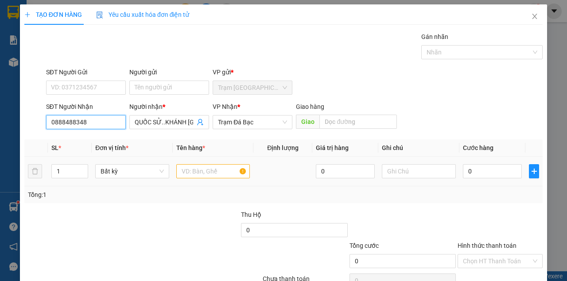
type input "0888488348"
click at [184, 171] on input "text" at bounding box center [213, 171] width 74 height 14
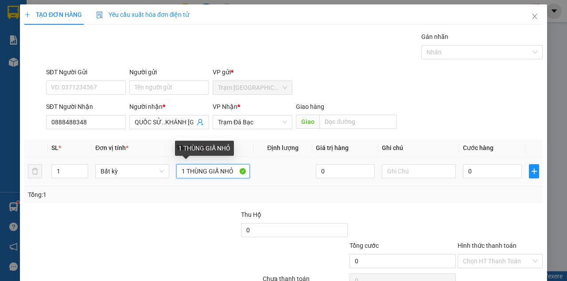
click at [217, 171] on input "1 THÙNG GIẤ NHỎ" at bounding box center [213, 171] width 74 height 14
type input "1 THÙNG GIẤY NHỎ"
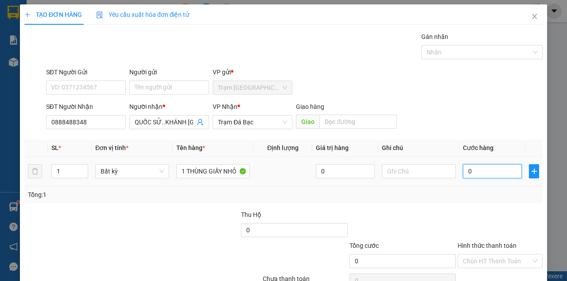
type input "3"
type input "30"
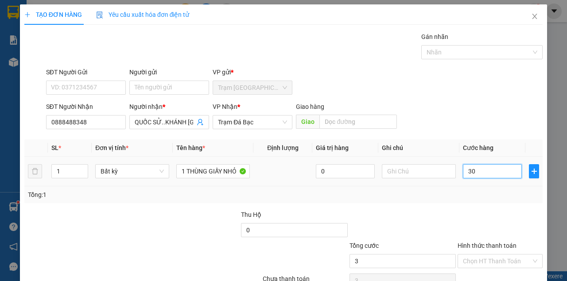
type input "30"
type input "30.000"
click at [492, 191] on div "Tổng: 1" at bounding box center [283, 195] width 511 height 10
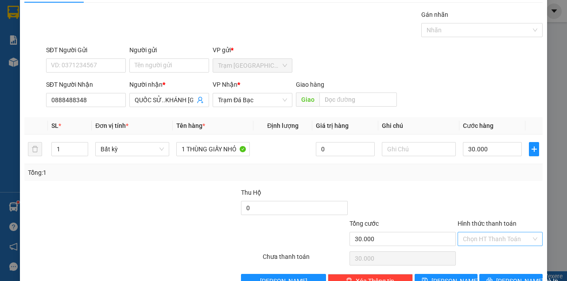
scroll to position [45, 0]
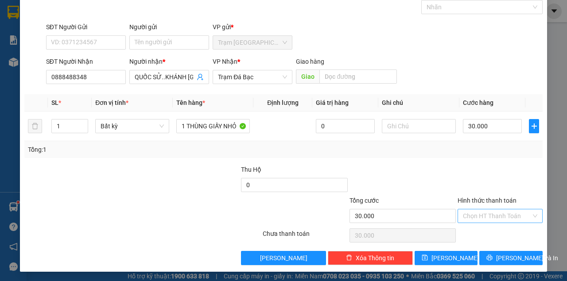
click at [507, 217] on input "Hình thức thanh toán" at bounding box center [497, 216] width 68 height 13
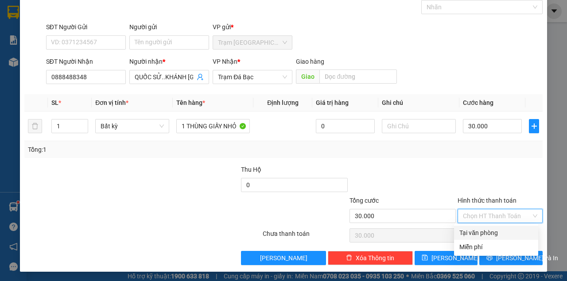
click at [501, 230] on div "Tại văn phòng" at bounding box center [497, 233] width 74 height 10
type input "0"
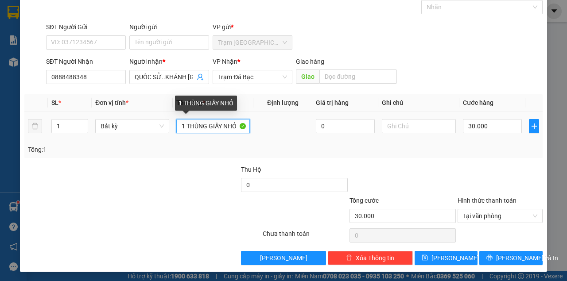
click at [235, 125] on input "1 THÙNG GIẤY NHỎ" at bounding box center [213, 126] width 74 height 14
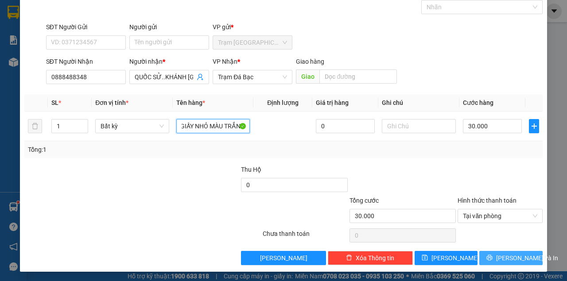
type input "1 THÙNG GIẤY NHỎ MÀU TRẮNG"
click at [505, 251] on button "[PERSON_NAME] và In" at bounding box center [511, 258] width 63 height 14
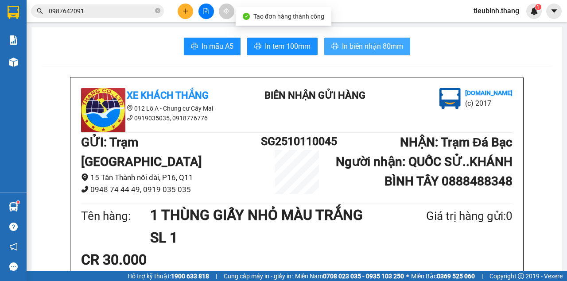
click at [339, 44] on button "In biên nhận 80mm" at bounding box center [367, 47] width 86 height 18
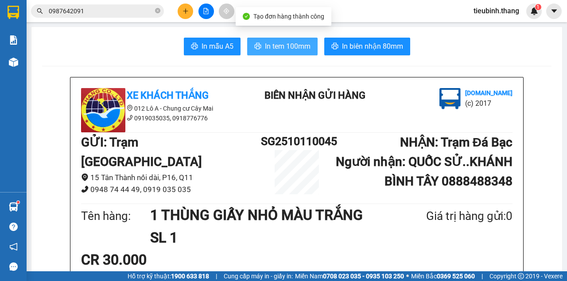
click at [295, 46] on span "In tem 100mm" at bounding box center [288, 46] width 46 height 11
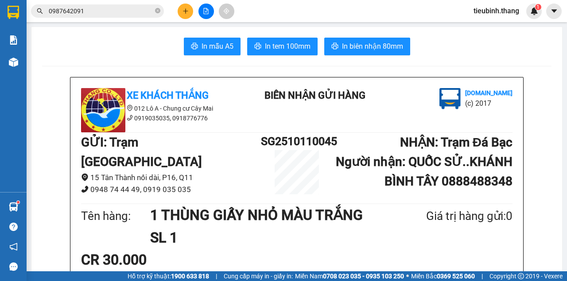
click at [158, 12] on icon "close-circle" at bounding box center [157, 10] width 5 height 5
paste input "0912747551"
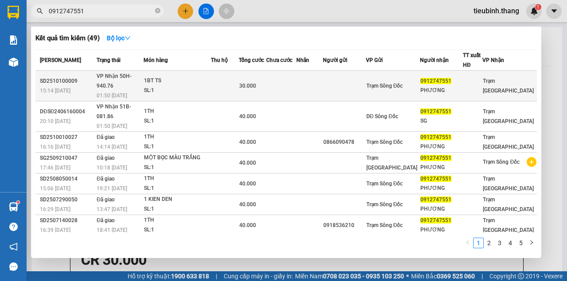
type input "0912747551"
click at [211, 86] on div "SL: 1" at bounding box center [177, 91] width 66 height 10
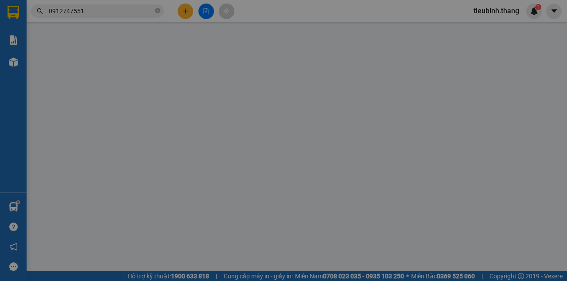
type input "0912747551"
type input "PHƯƠNG"
type input "30.000"
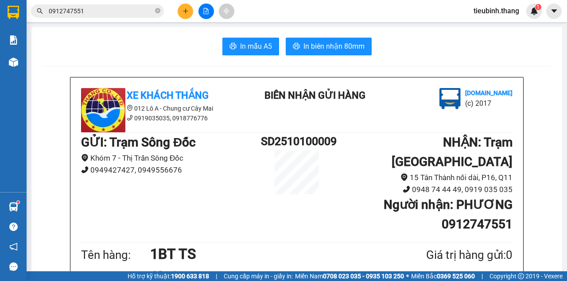
click at [183, 13] on icon "plus" at bounding box center [186, 11] width 6 height 6
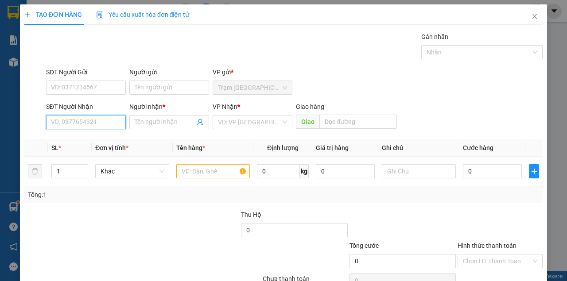
click at [109, 117] on input "SĐT Người Nhận" at bounding box center [86, 122] width 80 height 14
click at [138, 139] on div "0843250083 - TƯỜNG .. BẾN XE ĐỒNG TÂM" at bounding box center [112, 140] width 123 height 10
type input "0843250083"
type input "TƯỜNG .. BẾN XE ĐỒNG TÂM"
type input "0843250083"
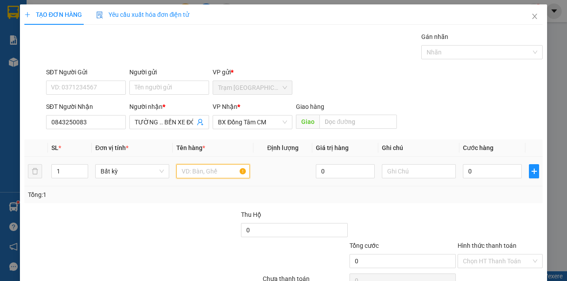
click at [218, 169] on input "text" at bounding box center [213, 171] width 74 height 14
type input "1 THÙNG XỐP"
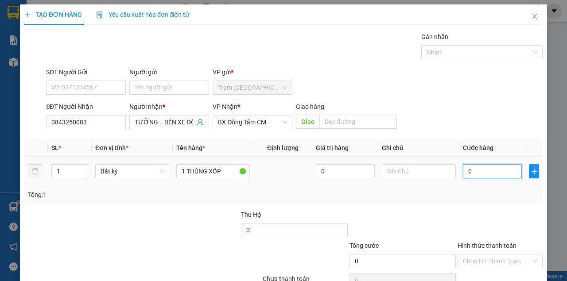
click at [503, 166] on input "0" at bounding box center [492, 171] width 59 height 14
click at [502, 172] on input "0" at bounding box center [492, 171] width 59 height 14
click at [507, 207] on div "Transit Pickup Surcharge Ids Transit Deliver Surcharge Ids Transit Deliver Surc…" at bounding box center [283, 171] width 519 height 279
drag, startPoint x: 518, startPoint y: 254, endPoint x: 511, endPoint y: 247, distance: 9.4
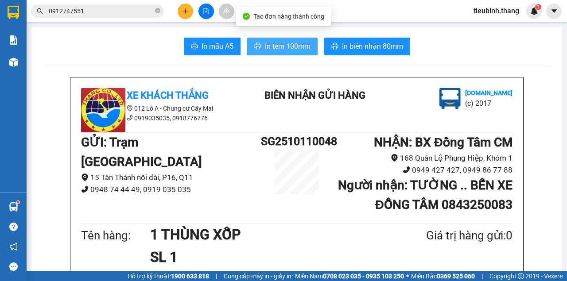
click at [283, 53] on button "In tem 100mm" at bounding box center [282, 47] width 70 height 18
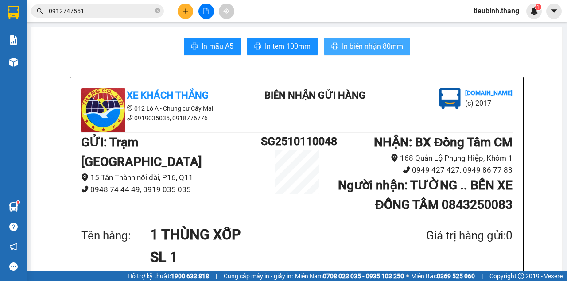
click at [342, 50] on span "In biên nhận 80mm" at bounding box center [372, 46] width 61 height 11
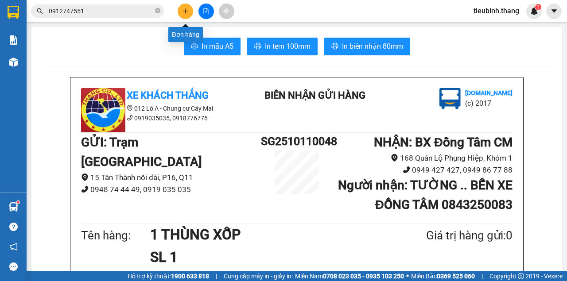
click at [182, 13] on button at bounding box center [186, 12] width 16 height 16
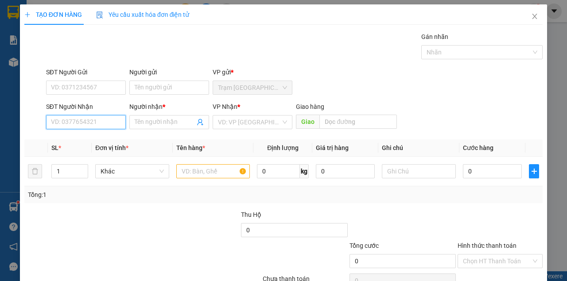
click at [103, 120] on input "SĐT Người Nhận" at bounding box center [86, 122] width 80 height 14
type input "0916946683"
click at [117, 138] on div "0916946683 - NAM..CỐNG SÁU THƯỚC" at bounding box center [107, 140] width 112 height 10
type input "NAM..CỐNG SÁU THƯỚC"
type input ".CỐNG SÁU THƯỚC"
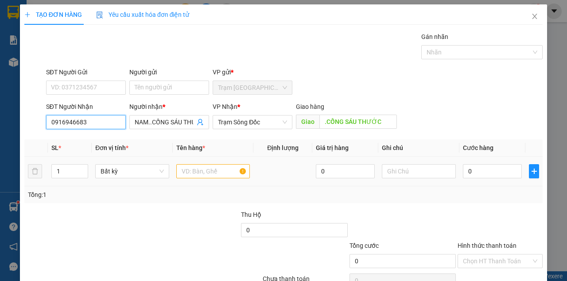
type input "0916946683"
click at [187, 169] on input "text" at bounding box center [213, 171] width 74 height 14
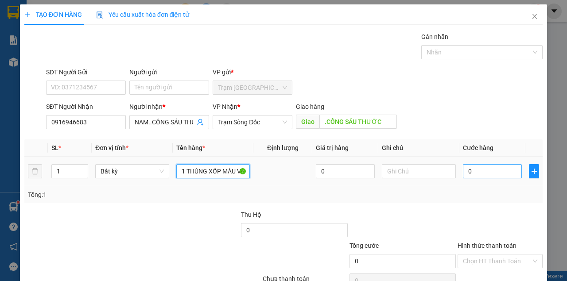
type input "1 THÙNG XỐP MÀU VÀNG"
click at [478, 176] on input "0" at bounding box center [492, 171] width 59 height 14
type input "1"
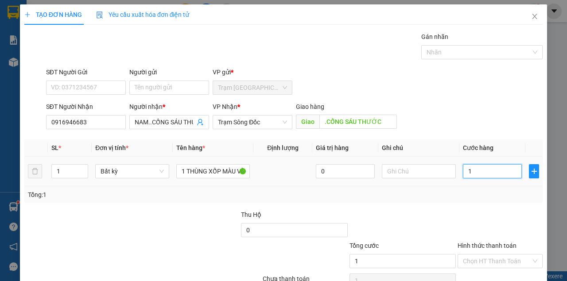
type input "10"
type input "100"
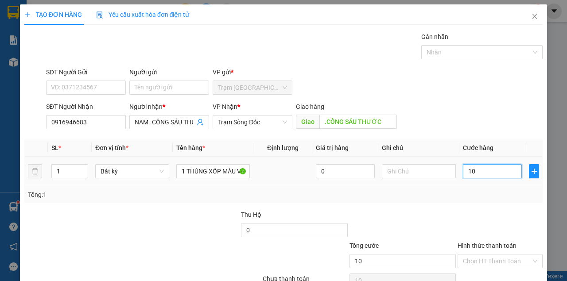
type input "100"
type input "100.000"
click at [452, 193] on div "Tổng: 1" at bounding box center [283, 195] width 511 height 10
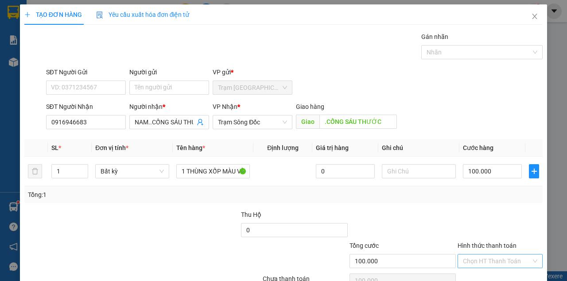
click at [495, 255] on input "Hình thức thanh toán" at bounding box center [497, 261] width 68 height 13
click at [501, 273] on div "Tại văn phòng" at bounding box center [497, 278] width 74 height 10
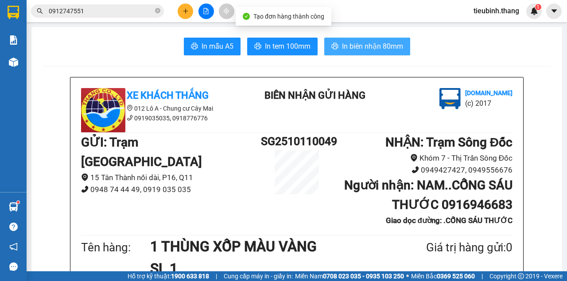
click at [354, 50] on span "In biên nhận 80mm" at bounding box center [372, 46] width 61 height 11
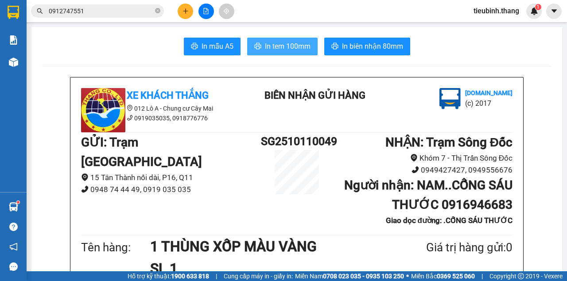
click at [312, 42] on button "In tem 100mm" at bounding box center [282, 47] width 70 height 18
click at [187, 9] on icon "plus" at bounding box center [186, 11] width 6 height 6
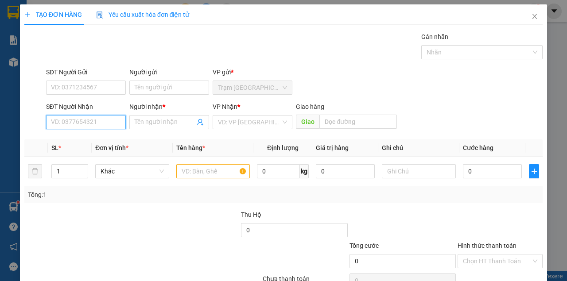
click at [119, 121] on input "SĐT Người Nhận" at bounding box center [86, 122] width 80 height 14
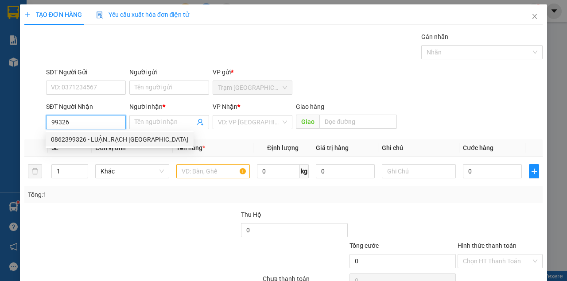
drag, startPoint x: 92, startPoint y: 137, endPoint x: 107, endPoint y: 139, distance: 15.7
click at [92, 137] on div "0862399326 - LUẬN..RẠCH [GEOGRAPHIC_DATA]" at bounding box center [119, 140] width 137 height 10
type input "0862399326"
type input "LUẬN..RẠCH [GEOGRAPHIC_DATA]"
type input "RẠCH LÙM"
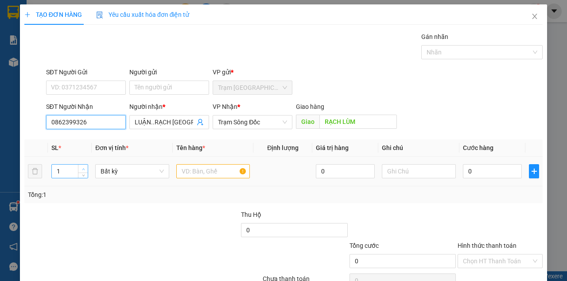
type input "0862399326"
click at [82, 168] on icon "up" at bounding box center [83, 169] width 3 height 3
type input "4"
click at [82, 168] on icon "up" at bounding box center [83, 169] width 3 height 3
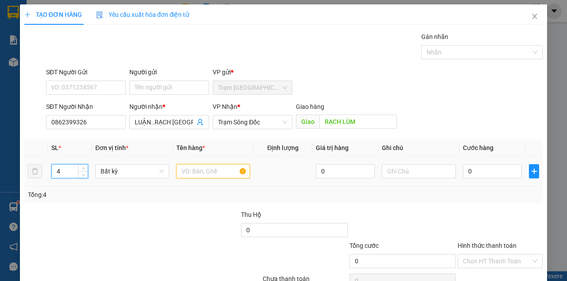
click at [186, 171] on input "text" at bounding box center [213, 171] width 74 height 14
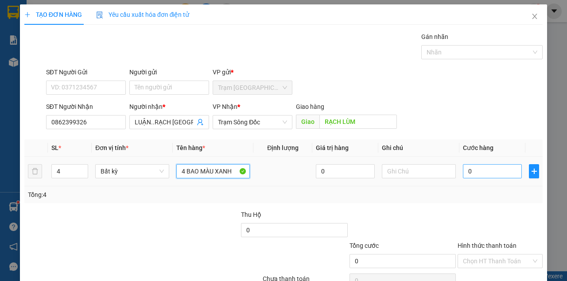
type input "4 BAO MÀU XANH"
type input "2"
type input "28"
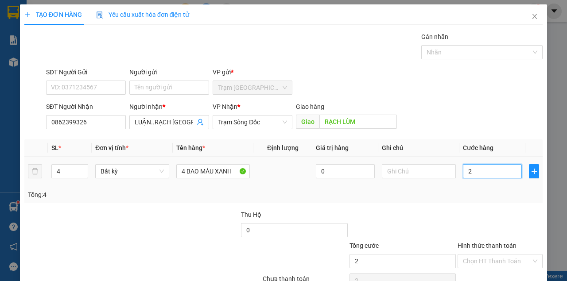
type input "28"
type input "280"
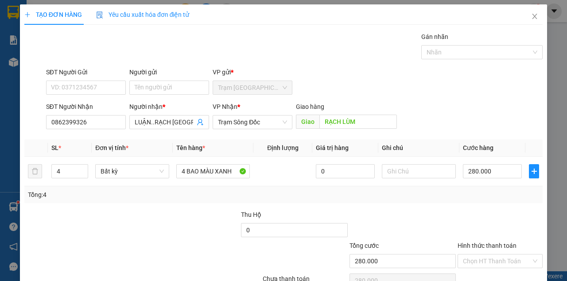
click at [487, 238] on div at bounding box center [500, 225] width 87 height 31
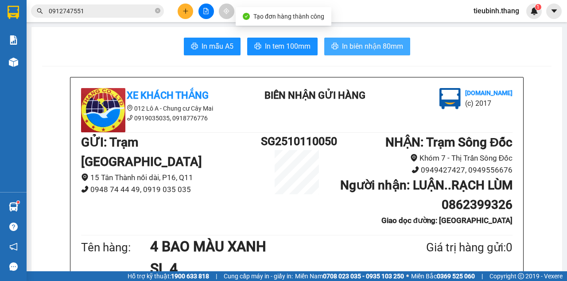
click at [352, 49] on span "In biên nhận 80mm" at bounding box center [372, 46] width 61 height 11
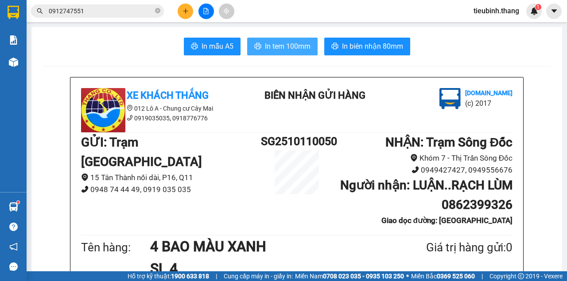
click at [298, 48] on span "In tem 100mm" at bounding box center [288, 46] width 46 height 11
click at [27, 61] on main "In mẫu A5 In tem 100mm In biên nhận 80mm Xe Khách THẮNG 012 Lô A - Chung cư Cây…" at bounding box center [283, 136] width 567 height 272
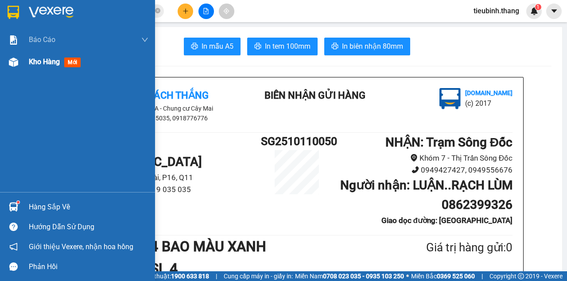
click at [24, 61] on div "Kho hàng mới" at bounding box center [77, 62] width 155 height 22
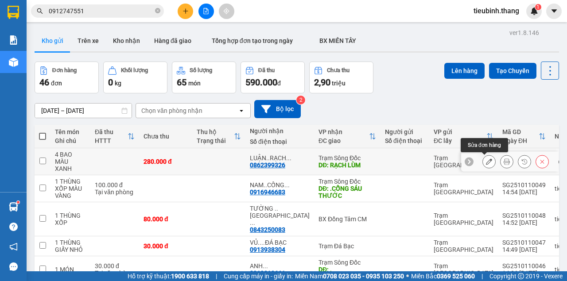
click at [486, 162] on icon at bounding box center [489, 162] width 6 height 6
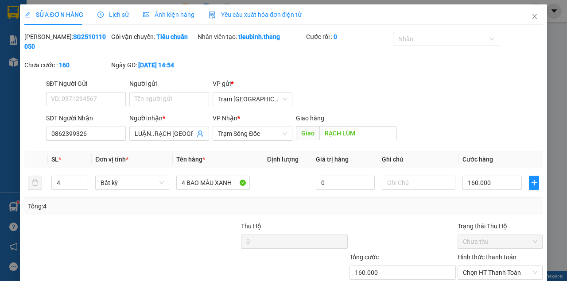
click at [425, 240] on div at bounding box center [403, 237] width 109 height 31
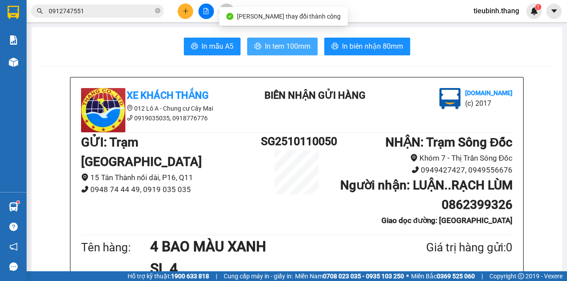
click at [306, 49] on span "In tem 100mm" at bounding box center [288, 46] width 46 height 11
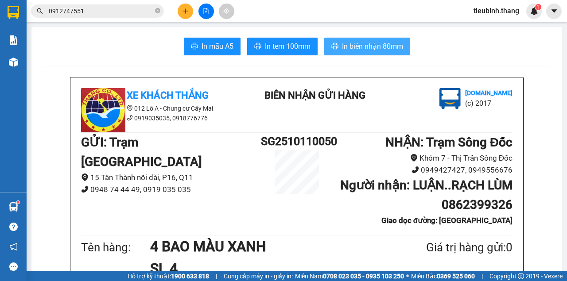
click at [364, 54] on button "In biên nhận 80mm" at bounding box center [367, 47] width 86 height 18
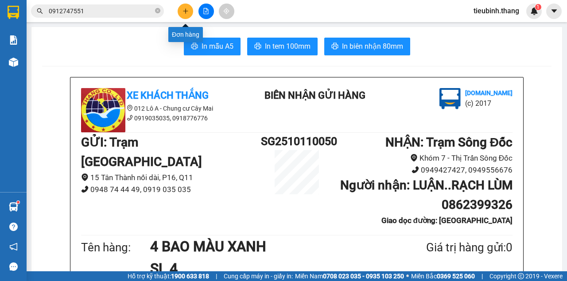
click at [181, 13] on button at bounding box center [186, 12] width 16 height 16
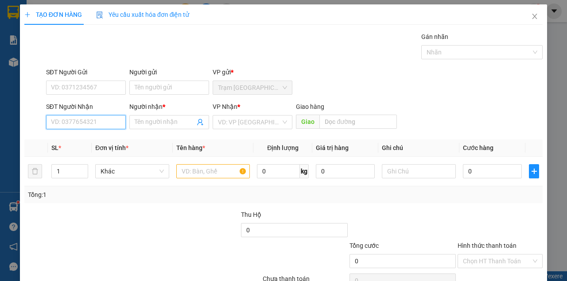
click at [119, 117] on input "SĐT Người Nhận" at bounding box center [86, 122] width 80 height 14
click at [94, 119] on input "SĐT Người Nhận" at bounding box center [86, 122] width 80 height 14
click at [92, 122] on input "SĐT Người Nhận" at bounding box center [86, 122] width 80 height 14
type input "0915717113"
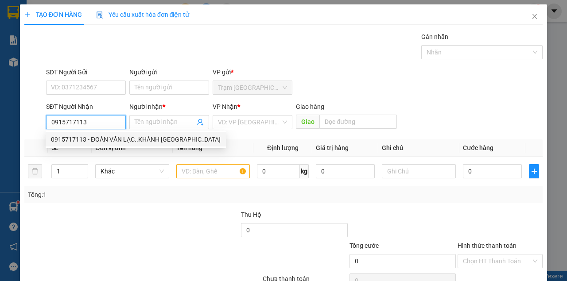
click at [103, 140] on div "0915717113 - ĐOÀN VĂN LẠC..KHÁNH [GEOGRAPHIC_DATA]" at bounding box center [136, 140] width 170 height 10
type input "ĐOÀN VĂN LẠC..KHÁNH [GEOGRAPHIC_DATA]"
type input "KHÁNH [GEOGRAPHIC_DATA]"
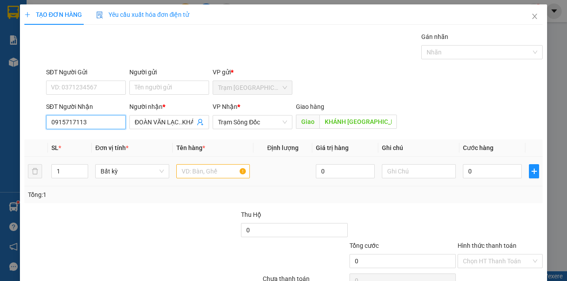
type input "0915717113"
click at [186, 169] on input "text" at bounding box center [213, 171] width 74 height 14
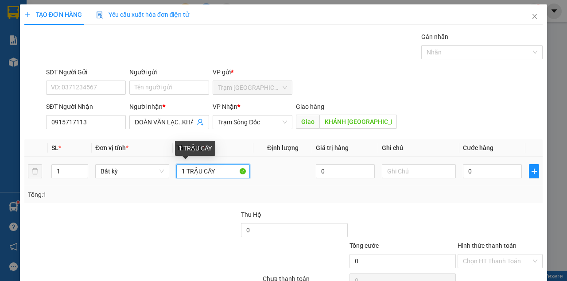
click at [203, 173] on input "1 TRẬU CÂY" at bounding box center [213, 171] width 74 height 14
type input "1 TRẬU CÂY"
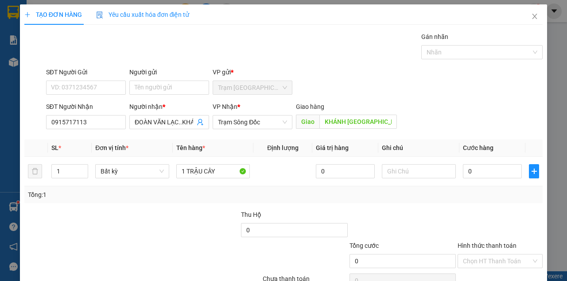
click at [206, 196] on div "Tổng: 1" at bounding box center [124, 195] width 192 height 10
click at [496, 172] on input "0" at bounding box center [492, 171] width 59 height 14
type input "5"
click at [500, 195] on div "Tổng: 1" at bounding box center [283, 195] width 511 height 10
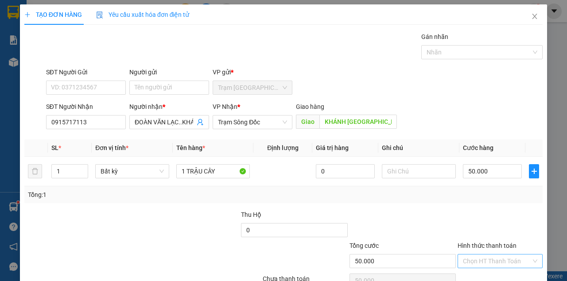
click at [496, 255] on input "Hình thức thanh toán" at bounding box center [497, 261] width 68 height 13
click at [481, 273] on div "Tại văn phòng" at bounding box center [497, 278] width 74 height 10
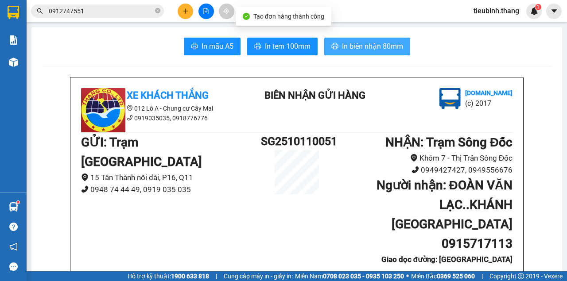
click at [354, 44] on span "In biên nhận 80mm" at bounding box center [372, 46] width 61 height 11
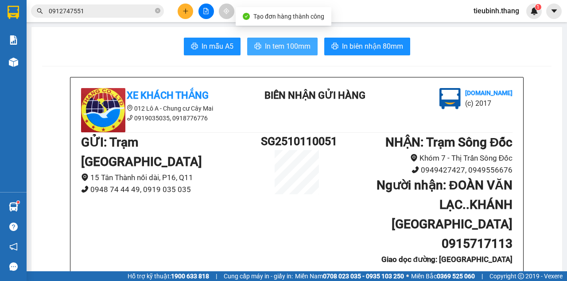
click at [306, 46] on span "In tem 100mm" at bounding box center [288, 46] width 46 height 11
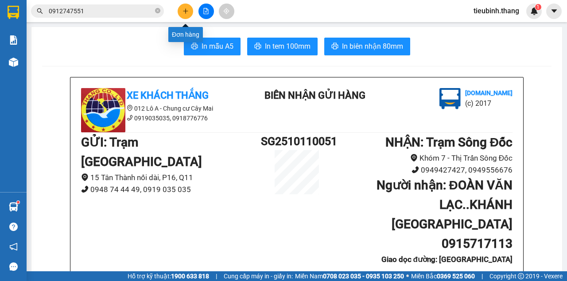
click at [184, 11] on icon "plus" at bounding box center [185, 11] width 5 height 0
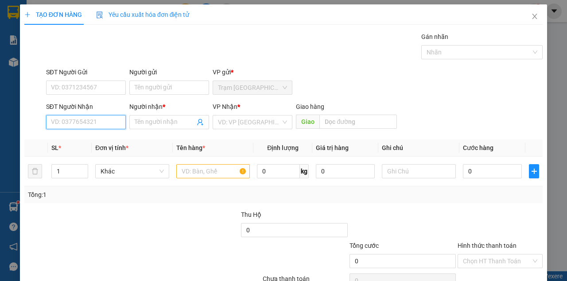
click at [108, 123] on input "SĐT Người Nhận" at bounding box center [86, 122] width 80 height 14
click at [84, 121] on input "SĐT Người Nhận" at bounding box center [86, 122] width 80 height 14
click at [77, 125] on input "SĐT Người Nhận" at bounding box center [86, 122] width 80 height 14
click at [96, 138] on div "0918640518 - [PERSON_NAME]" at bounding box center [94, 140] width 87 height 10
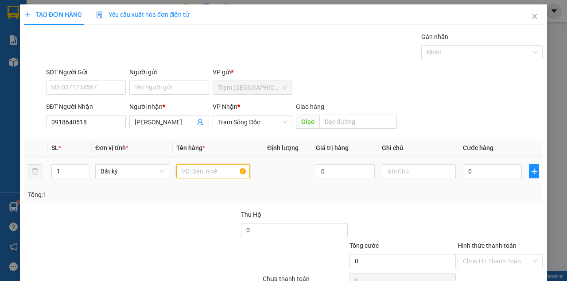
click at [198, 173] on input "text" at bounding box center [213, 171] width 74 height 14
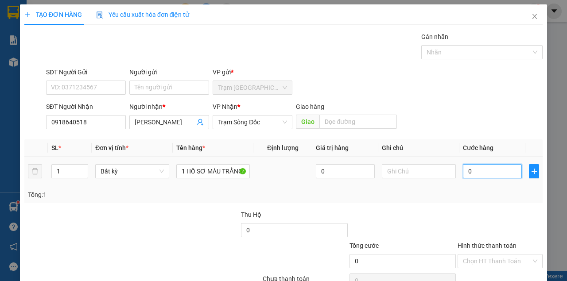
click at [497, 168] on input "0" at bounding box center [492, 171] width 59 height 14
click at [491, 199] on div "Tổng: 1" at bounding box center [283, 195] width 511 height 10
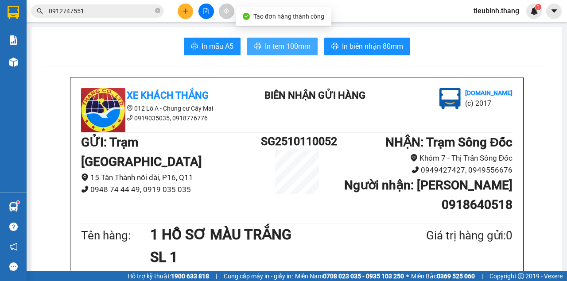
click at [282, 45] on span "In tem 100mm" at bounding box center [288, 46] width 46 height 11
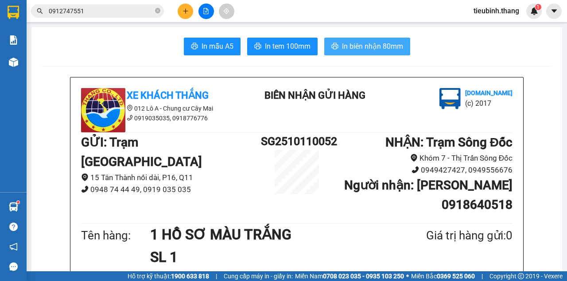
click at [362, 44] on span "In biên nhận 80mm" at bounding box center [372, 46] width 61 height 11
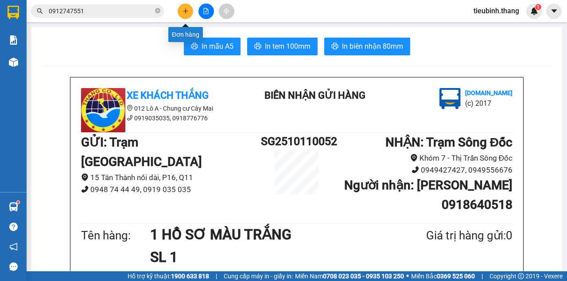
click at [187, 8] on icon "plus" at bounding box center [186, 11] width 6 height 6
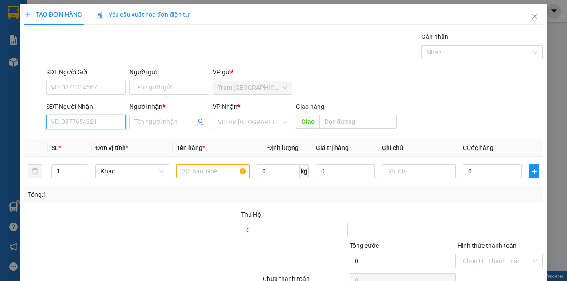
click at [101, 120] on input "SĐT Người Nhận" at bounding box center [86, 122] width 80 height 14
click at [103, 144] on div "0913987973 - [PERSON_NAME]" at bounding box center [94, 140] width 87 height 10
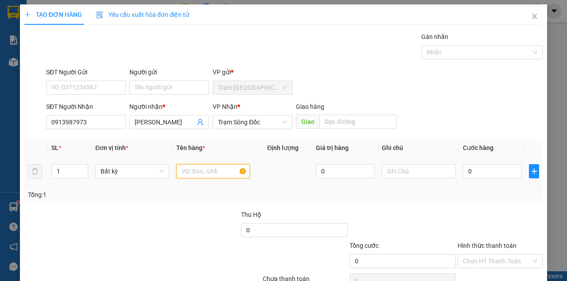
click at [201, 172] on input "text" at bounding box center [213, 171] width 74 height 14
click at [503, 161] on td "0" at bounding box center [493, 172] width 66 height 30
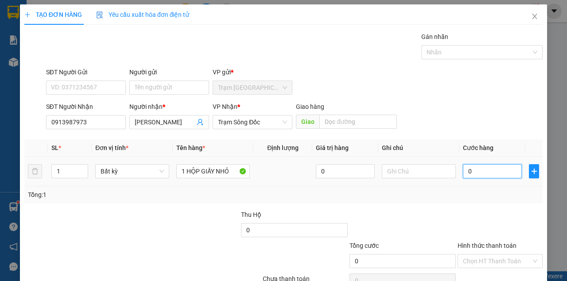
click at [500, 166] on input "0" at bounding box center [492, 171] width 59 height 14
click at [489, 218] on div at bounding box center [500, 225] width 87 height 31
drag, startPoint x: 506, startPoint y: 256, endPoint x: 504, endPoint y: 250, distance: 6.0
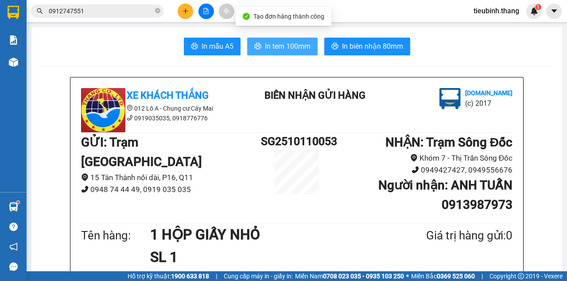
click at [312, 46] on button "In tem 100mm" at bounding box center [282, 47] width 70 height 18
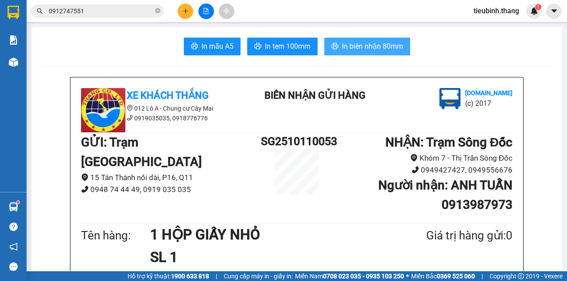
click at [369, 48] on span "In biên nhận 80mm" at bounding box center [372, 46] width 61 height 11
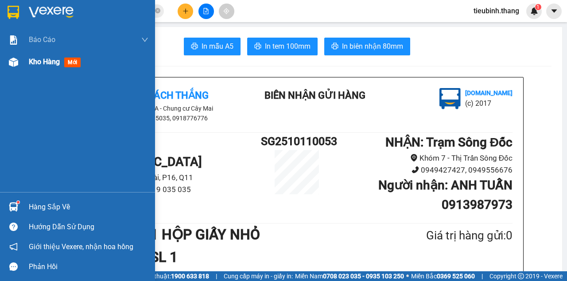
click at [24, 62] on div "Kho hàng mới" at bounding box center [77, 62] width 155 height 22
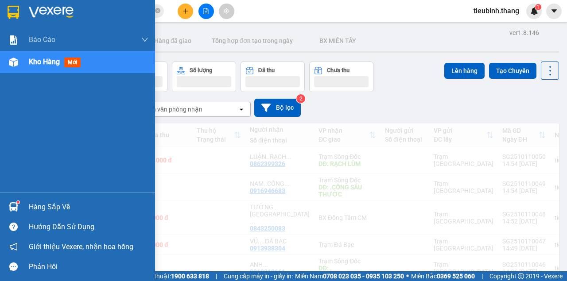
click at [35, 59] on span "Kho hàng" at bounding box center [44, 62] width 31 height 8
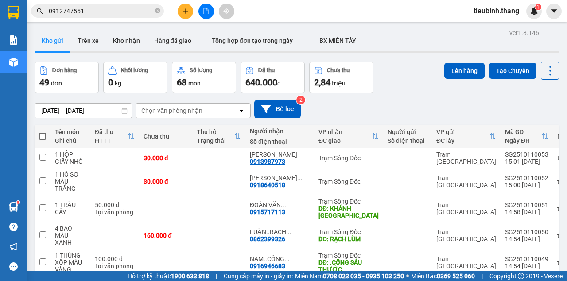
click at [160, 10] on span "0912747551" at bounding box center [97, 10] width 133 height 13
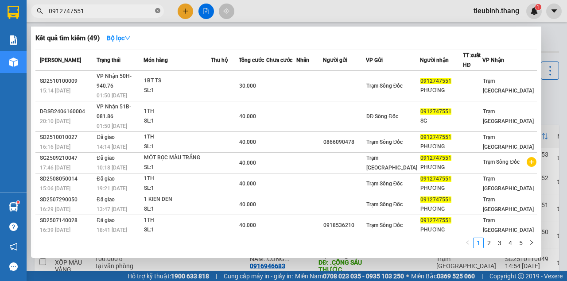
click at [159, 11] on icon "close-circle" at bounding box center [157, 10] width 5 height 5
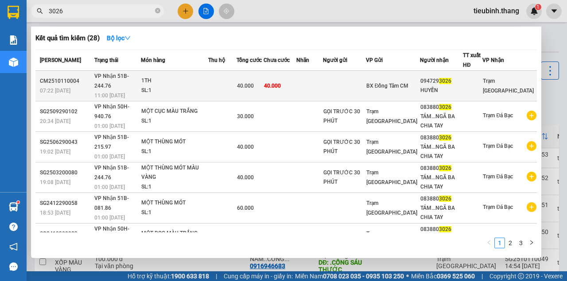
click at [458, 86] on div "HUYỀN" at bounding box center [442, 90] width 42 height 9
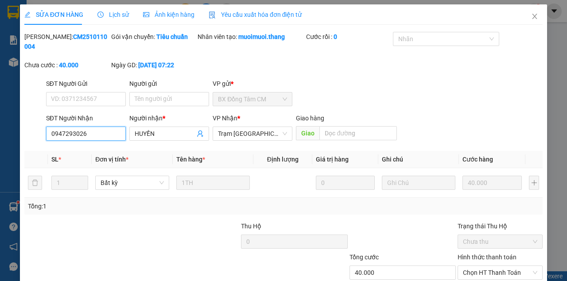
drag, startPoint x: 95, startPoint y: 134, endPoint x: 82, endPoint y: 113, distance: 24.7
click at [37, 134] on div "SĐT Người Nhận 0947293026 0947293026 Người nhận * HUYỀN VP Nhận * Trạm [GEOGRAP…" at bounding box center [283, 128] width 520 height 31
drag, startPoint x: 531, startPoint y: 15, endPoint x: 437, endPoint y: 19, distance: 94.5
click at [531, 16] on icon "close" at bounding box center [534, 16] width 7 height 7
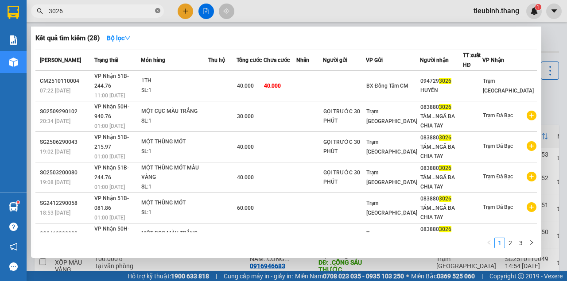
click at [156, 10] on icon "close-circle" at bounding box center [157, 10] width 5 height 5
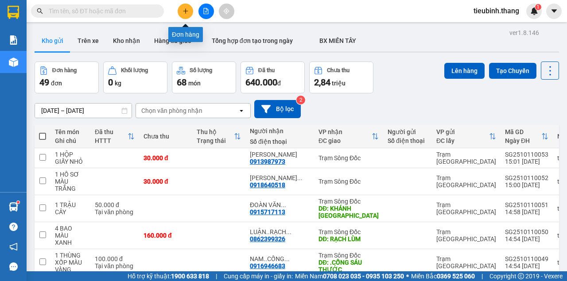
click at [180, 14] on button at bounding box center [186, 12] width 16 height 16
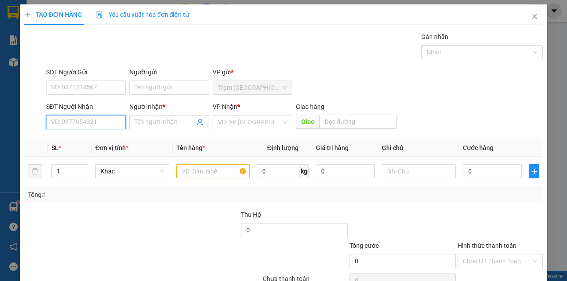
click at [77, 121] on input "SĐT Người Nhận" at bounding box center [86, 122] width 80 height 14
click at [89, 142] on div "0906906664 - PHÁT CÔNG THÀNH" at bounding box center [99, 140] width 96 height 10
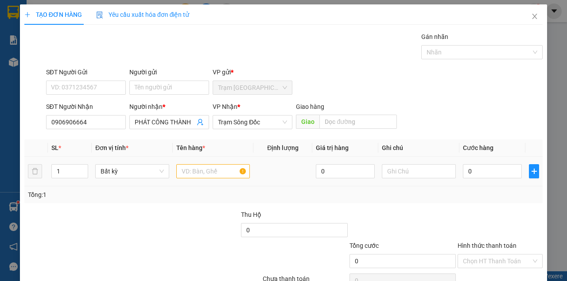
click at [198, 165] on td at bounding box center [213, 172] width 81 height 30
click at [197, 165] on input "text" at bounding box center [213, 171] width 74 height 14
click at [475, 174] on input "0" at bounding box center [492, 171] width 59 height 14
click at [467, 184] on td "0" at bounding box center [493, 172] width 66 height 30
click at [480, 241] on div "Hình thức thanh toán Chọn HT Thanh Toán" at bounding box center [500, 256] width 85 height 31
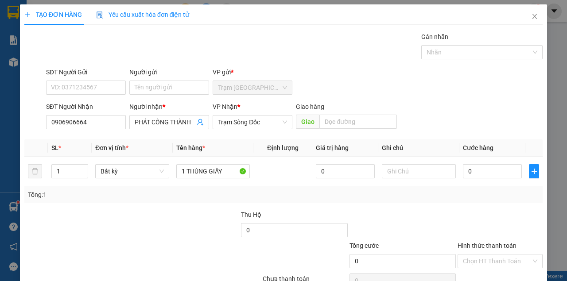
click at [484, 255] on span at bounding box center [497, 261] width 68 height 13
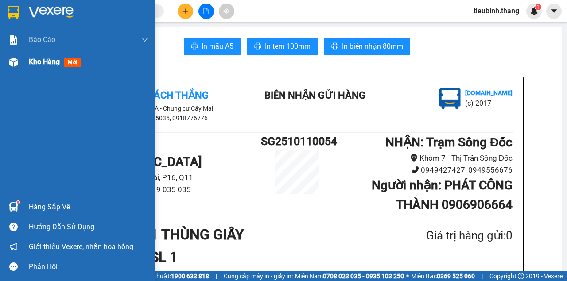
click at [27, 59] on div "Kho hàng mới" at bounding box center [77, 62] width 155 height 22
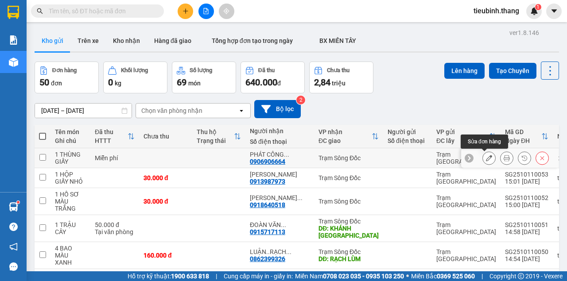
click at [486, 159] on icon at bounding box center [489, 158] width 6 height 6
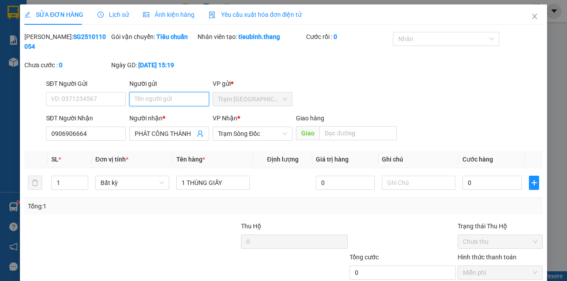
click at [135, 99] on input "Người gửi" at bounding box center [169, 99] width 80 height 14
click at [489, 176] on input "0" at bounding box center [492, 183] width 59 height 14
click at [483, 202] on div "Tổng: 1" at bounding box center [283, 207] width 511 height 10
click at [410, 160] on div "Total Paid Fee 0 Total UnPaid Fee 0 Cash Collection Total Fee Mã ĐH: SG25101100…" at bounding box center [283, 177] width 519 height 290
click at [168, 92] on input "Người gửi" at bounding box center [169, 99] width 80 height 14
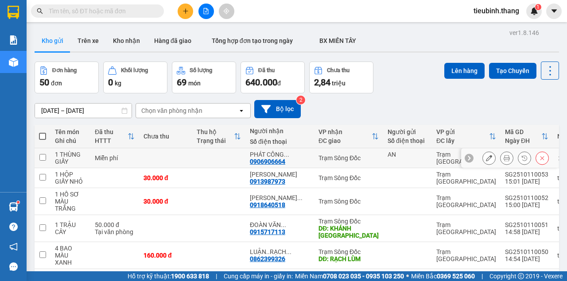
click at [504, 159] on icon at bounding box center [507, 158] width 6 height 6
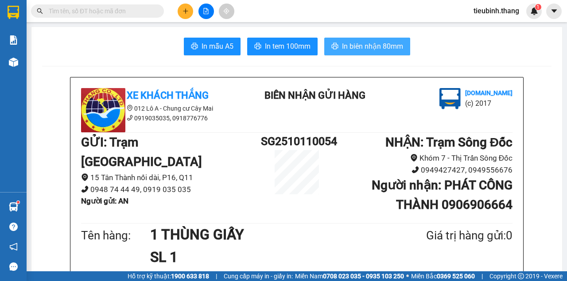
click at [371, 49] on span "In biên nhận 80mm" at bounding box center [372, 46] width 61 height 11
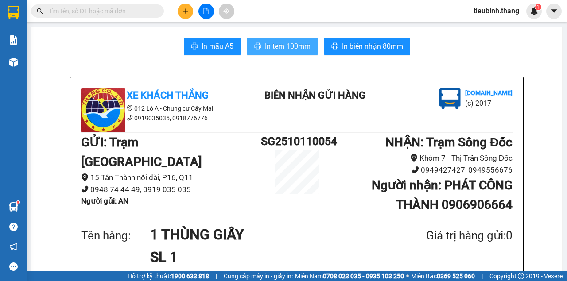
click at [286, 53] on button "In tem 100mm" at bounding box center [282, 47] width 70 height 18
drag, startPoint x: 197, startPoint y: 10, endPoint x: 191, endPoint y: 10, distance: 6.2
click at [195, 10] on div at bounding box center [206, 12] width 66 height 16
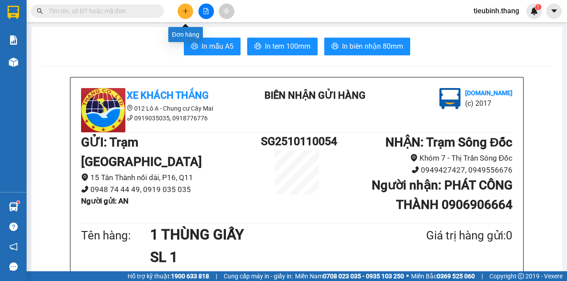
click at [188, 10] on icon "plus" at bounding box center [186, 11] width 6 height 6
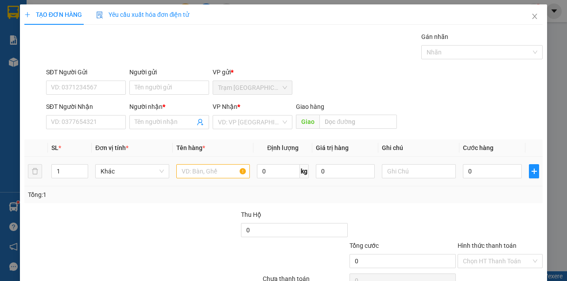
click at [206, 178] on div at bounding box center [213, 172] width 74 height 18
click at [205, 176] on input "text" at bounding box center [213, 171] width 74 height 14
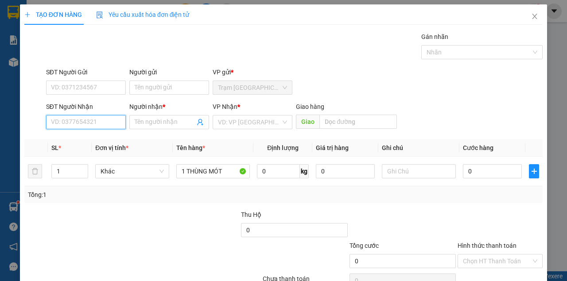
click at [112, 116] on input "SĐT Người Nhận" at bounding box center [86, 122] width 80 height 14
click at [471, 163] on div "0" at bounding box center [492, 172] width 59 height 18
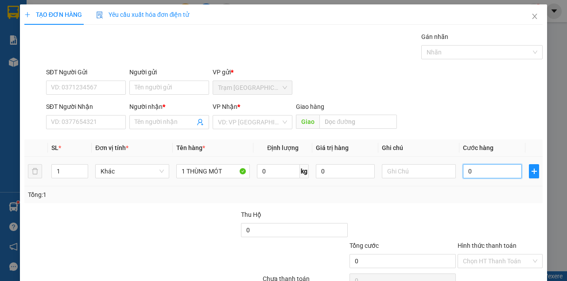
click at [474, 170] on input "0" at bounding box center [492, 171] width 59 height 14
click at [480, 187] on div "Tổng: 1" at bounding box center [283, 195] width 519 height 17
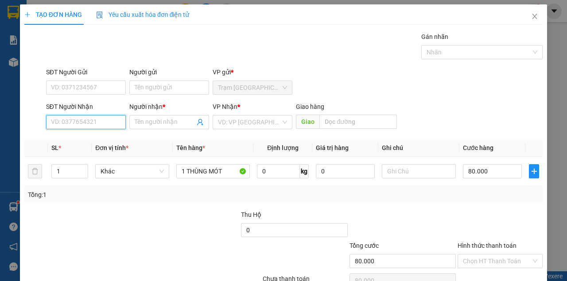
click at [82, 125] on input "SĐT Người Nhận" at bounding box center [86, 122] width 80 height 14
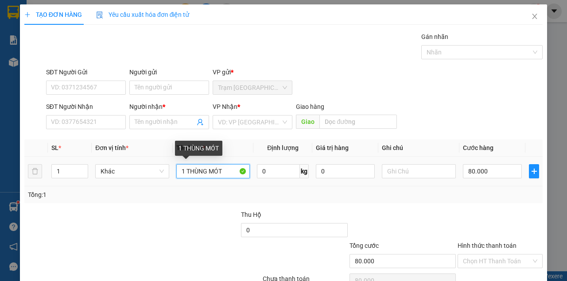
click at [224, 173] on input "1 THÙNG MÓT" at bounding box center [213, 171] width 74 height 14
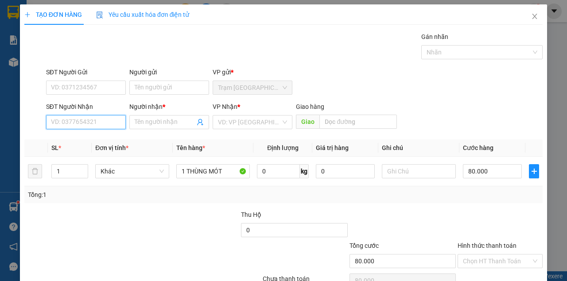
click at [113, 119] on input "SĐT Người Nhận" at bounding box center [86, 122] width 80 height 14
click at [96, 118] on input "SĐT Người Nhận" at bounding box center [86, 122] width 80 height 14
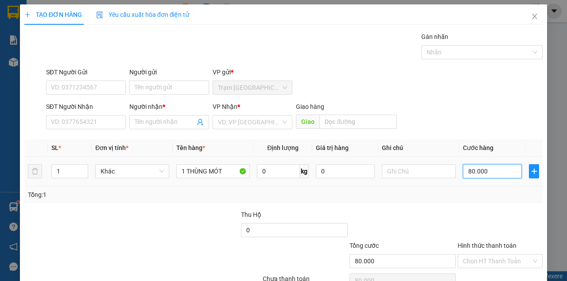
click at [475, 164] on input "80.000" at bounding box center [492, 171] width 59 height 14
click at [483, 164] on input "80.000" at bounding box center [492, 171] width 59 height 14
click at [482, 164] on input "80.000" at bounding box center [492, 171] width 59 height 14
click at [480, 164] on input "80.000" at bounding box center [492, 171] width 59 height 14
click at [478, 164] on input "80.000" at bounding box center [492, 171] width 59 height 14
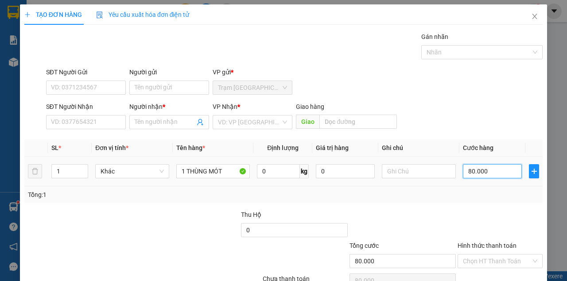
click at [477, 164] on input "80.000" at bounding box center [492, 171] width 59 height 14
click at [474, 164] on input "80.000" at bounding box center [492, 171] width 59 height 14
click at [470, 164] on input "80.000" at bounding box center [492, 171] width 59 height 14
click at [467, 164] on input "80.000" at bounding box center [492, 171] width 59 height 14
click at [464, 164] on input "80.000" at bounding box center [492, 171] width 59 height 14
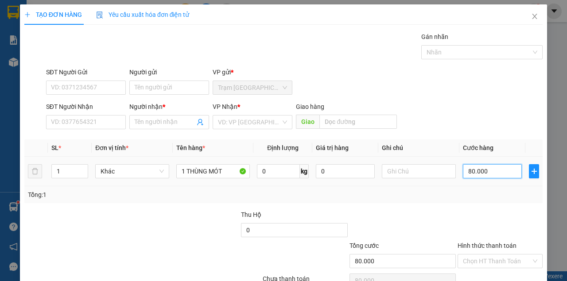
click at [484, 164] on input "80.000" at bounding box center [492, 171] width 59 height 14
click at [480, 164] on input "80.000" at bounding box center [492, 171] width 59 height 14
click at [478, 164] on input "80.000" at bounding box center [492, 171] width 59 height 14
click at [472, 164] on input "80.000" at bounding box center [492, 171] width 59 height 14
click at [474, 164] on input "80.000" at bounding box center [492, 171] width 59 height 14
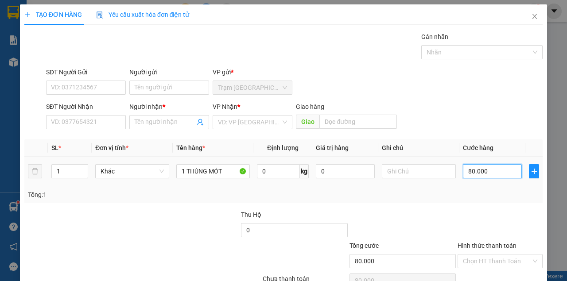
click at [472, 164] on input "80.000" at bounding box center [492, 171] width 59 height 14
click at [469, 164] on input "80.000" at bounding box center [492, 171] width 59 height 14
click at [467, 164] on input "80.000" at bounding box center [492, 171] width 59 height 14
click at [464, 164] on input "80.000" at bounding box center [492, 171] width 59 height 14
drag, startPoint x: 466, startPoint y: 154, endPoint x: 471, endPoint y: 152, distance: 5.6
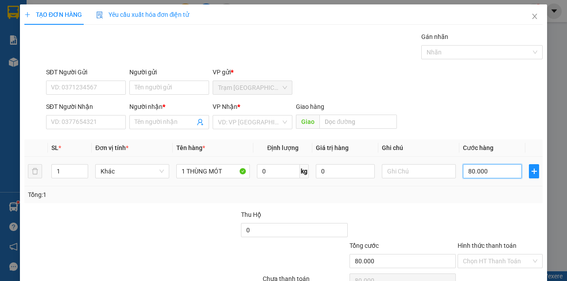
click at [466, 164] on input "80.000" at bounding box center [492, 171] width 59 height 14
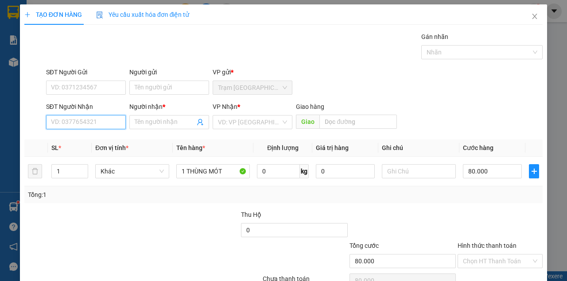
click at [101, 115] on input "SĐT Người Nhận" at bounding box center [86, 122] width 80 height 14
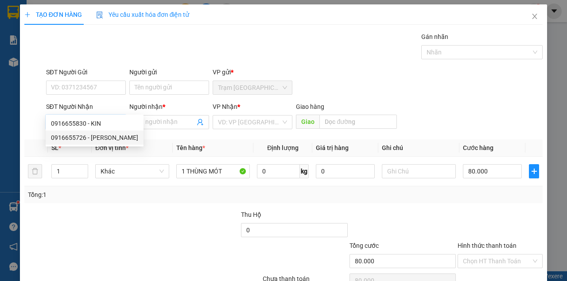
click at [93, 137] on div "0916655726 - [PERSON_NAME]" at bounding box center [94, 138] width 87 height 10
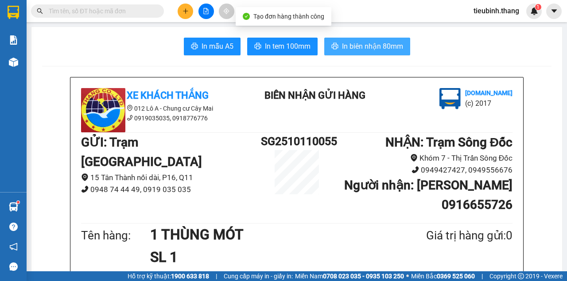
click at [374, 39] on button "In biên nhận 80mm" at bounding box center [367, 47] width 86 height 18
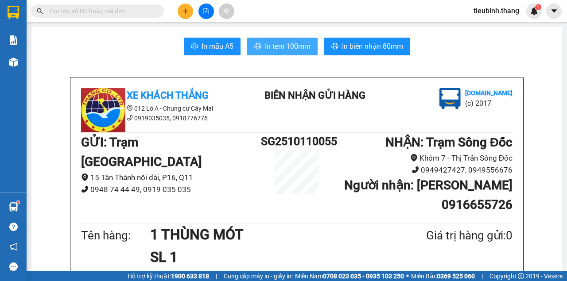
click at [295, 53] on button "In tem 100mm" at bounding box center [282, 47] width 70 height 18
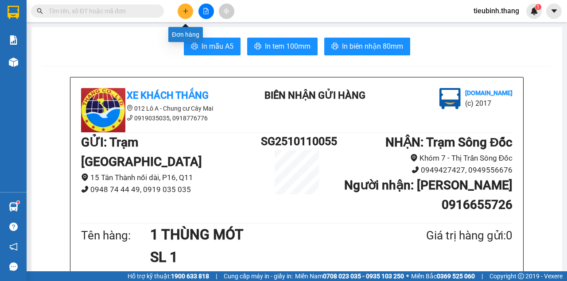
click at [182, 15] on button at bounding box center [186, 12] width 16 height 16
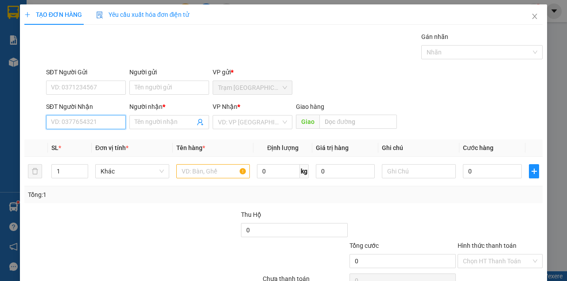
click at [109, 123] on input "SĐT Người Nhận" at bounding box center [86, 122] width 80 height 14
click at [225, 173] on input "text" at bounding box center [213, 171] width 74 height 14
click at [81, 121] on input "SĐT Người Nhận" at bounding box center [86, 122] width 80 height 14
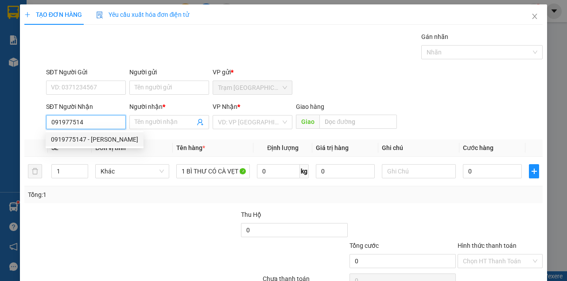
click at [72, 139] on div "0919775147 - [PERSON_NAME]" at bounding box center [94, 140] width 87 height 10
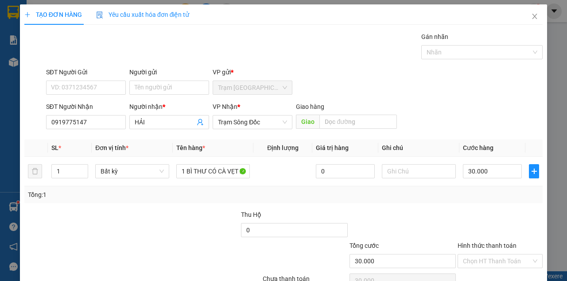
click at [401, 223] on div at bounding box center [403, 225] width 109 height 31
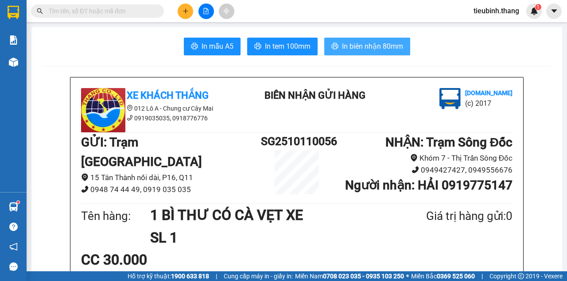
click at [328, 45] on button "In biên nhận 80mm" at bounding box center [367, 47] width 86 height 18
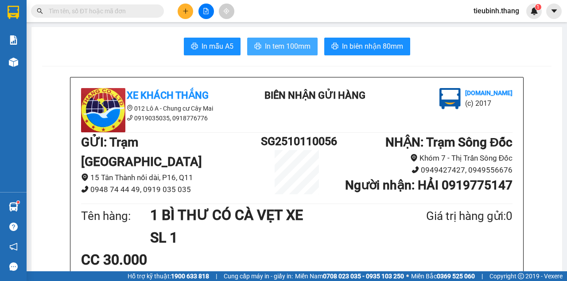
drag, startPoint x: 304, startPoint y: 31, endPoint x: 302, endPoint y: 39, distance: 7.7
drag, startPoint x: 302, startPoint y: 42, endPoint x: 388, endPoint y: 153, distance: 140.6
click at [302, 43] on span "In tem 100mm" at bounding box center [288, 46] width 46 height 11
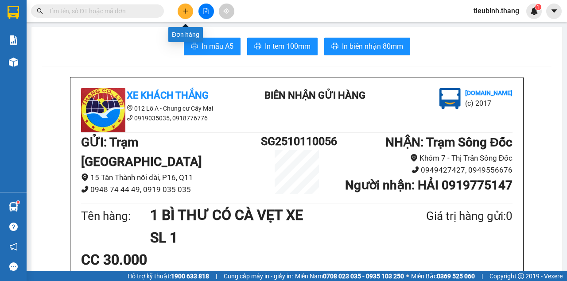
click at [183, 13] on icon "plus" at bounding box center [186, 11] width 6 height 6
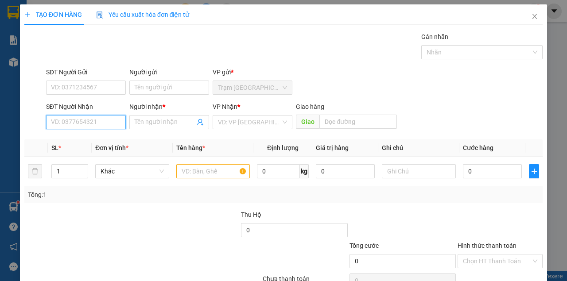
drag, startPoint x: 105, startPoint y: 124, endPoint x: 105, endPoint y: 119, distance: 5.0
click at [105, 124] on input "SĐT Người Nhận" at bounding box center [86, 122] width 80 height 14
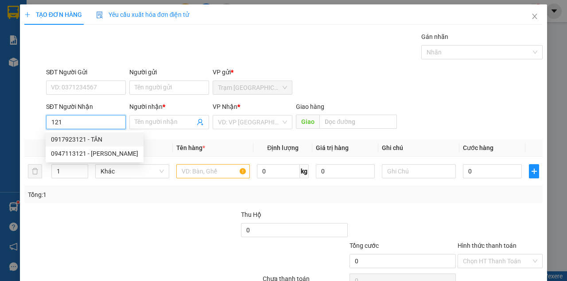
click at [87, 137] on div "0917923121 - TÂN" at bounding box center [94, 140] width 87 height 10
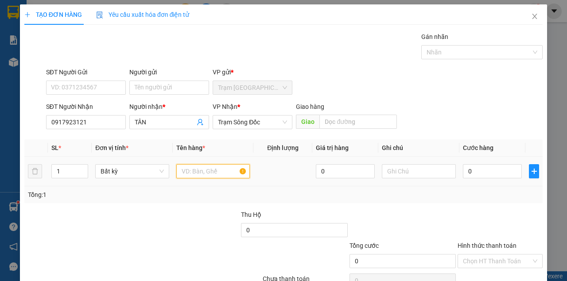
click at [187, 174] on input "text" at bounding box center [213, 171] width 74 height 14
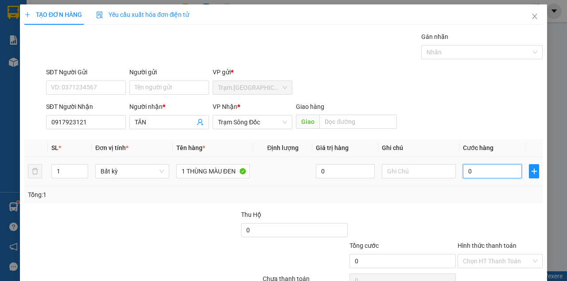
click at [502, 168] on input "0" at bounding box center [492, 171] width 59 height 14
click at [490, 207] on div "Transit Pickup Surcharge Ids Transit Deliver Surcharge Ids Transit Deliver Surc…" at bounding box center [283, 171] width 519 height 279
drag, startPoint x: 505, startPoint y: 255, endPoint x: 493, endPoint y: 246, distance: 14.6
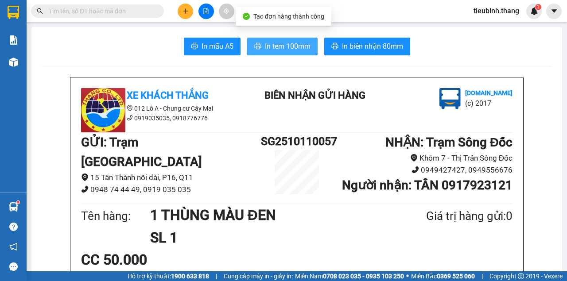
click at [295, 52] on button "In tem 100mm" at bounding box center [282, 47] width 70 height 18
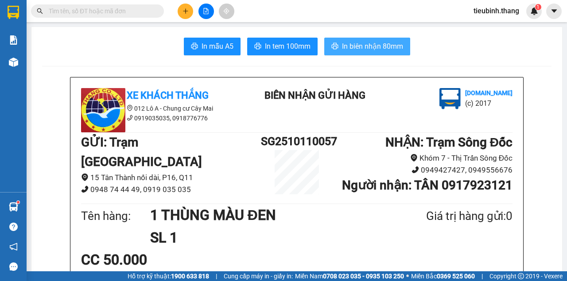
click at [362, 47] on span "In biên nhận 80mm" at bounding box center [372, 46] width 61 height 11
click at [142, 10] on input "text" at bounding box center [101, 11] width 105 height 10
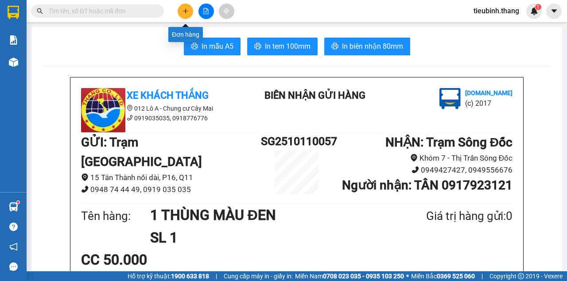
click at [180, 12] on button at bounding box center [186, 12] width 16 height 16
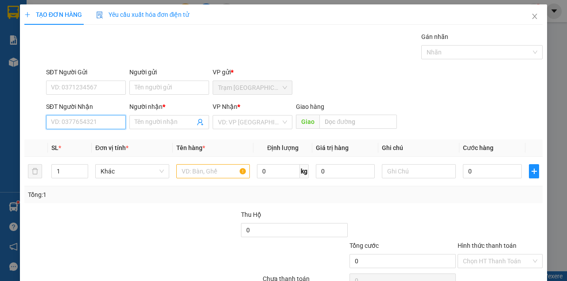
click at [79, 115] on input "SĐT Người Nhận" at bounding box center [86, 122] width 80 height 14
click at [81, 125] on input "7710" at bounding box center [86, 122] width 80 height 14
click at [89, 142] on div "0942389335 - PHƯỢNG" at bounding box center [85, 140] width 69 height 10
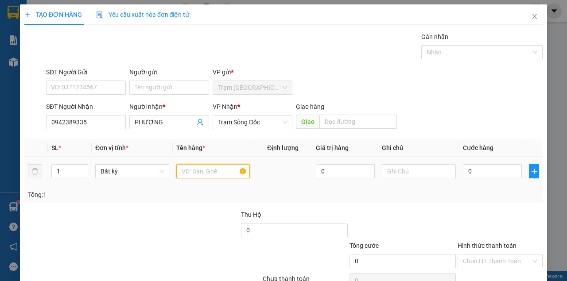
click at [191, 167] on input "text" at bounding box center [213, 171] width 74 height 14
click at [85, 168] on span "up" at bounding box center [83, 169] width 5 height 5
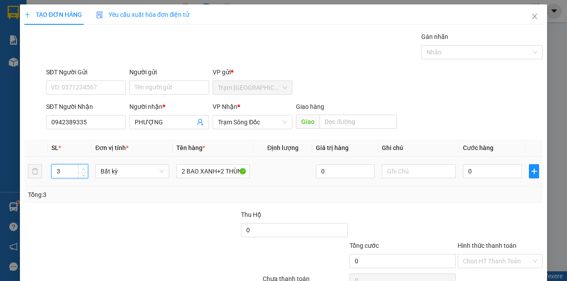
click at [85, 168] on span "up" at bounding box center [83, 169] width 5 height 5
click at [82, 175] on icon "down" at bounding box center [83, 174] width 3 height 3
click at [492, 173] on input "0" at bounding box center [492, 171] width 59 height 14
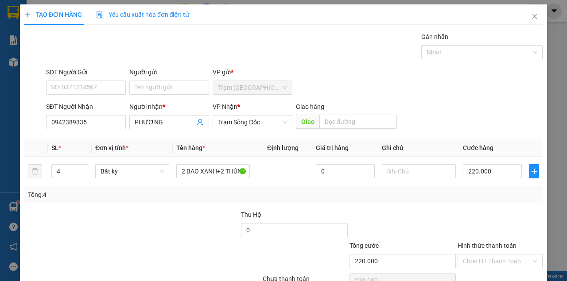
click at [488, 190] on div "Tổng: 4" at bounding box center [283, 195] width 511 height 10
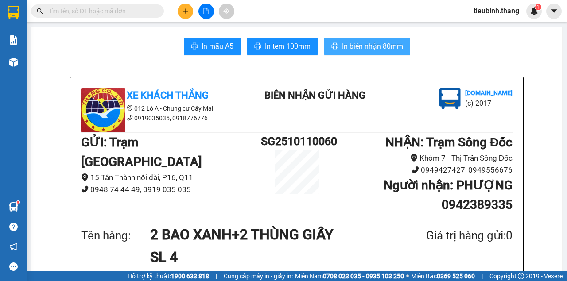
drag, startPoint x: 356, startPoint y: 37, endPoint x: 356, endPoint y: 43, distance: 6.2
click at [356, 39] on button "In biên nhận 80mm" at bounding box center [367, 47] width 86 height 18
click at [356, 43] on span "In biên nhận 80mm" at bounding box center [372, 46] width 61 height 11
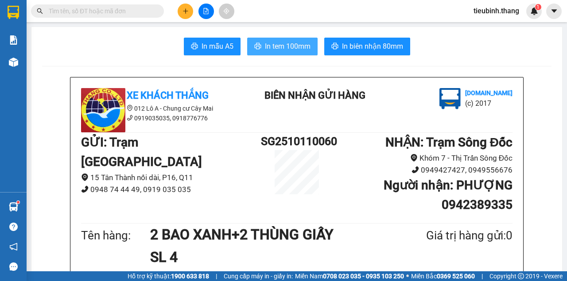
click at [274, 47] on span "In tem 100mm" at bounding box center [288, 46] width 46 height 11
